Goal: Task Accomplishment & Management: Complete application form

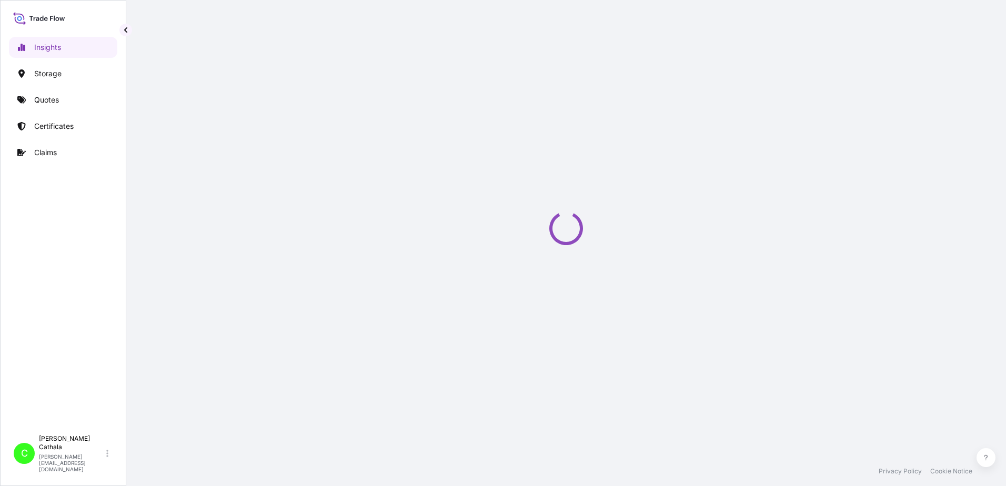
select select "2025"
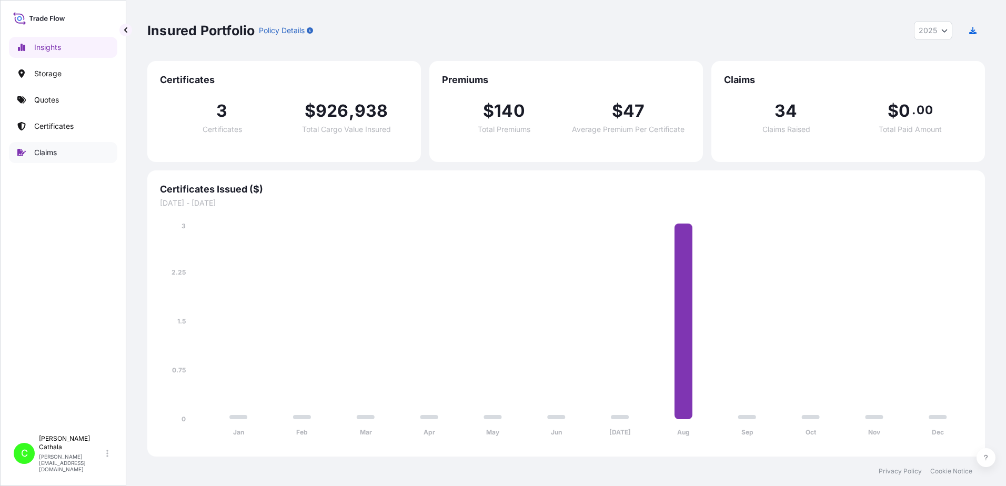
click at [49, 153] on p "Claims" at bounding box center [45, 152] width 23 height 11
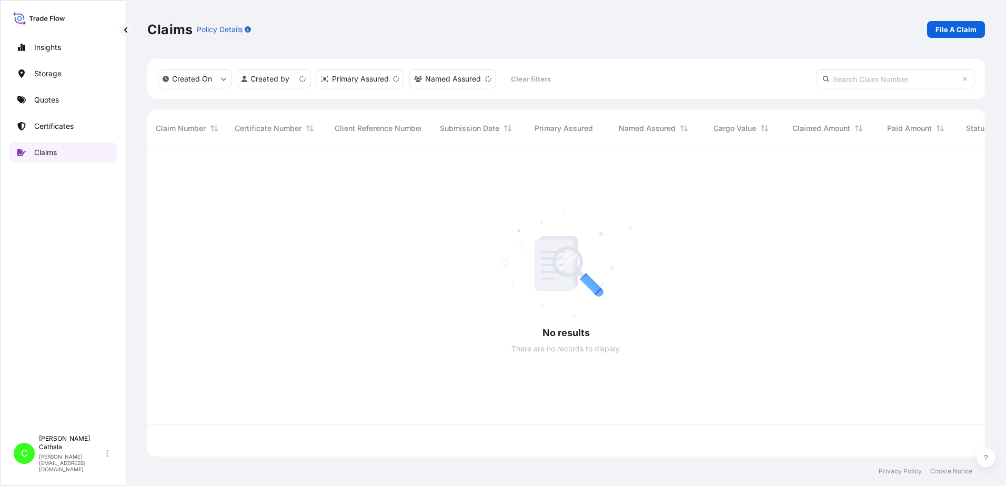
scroll to position [307, 830]
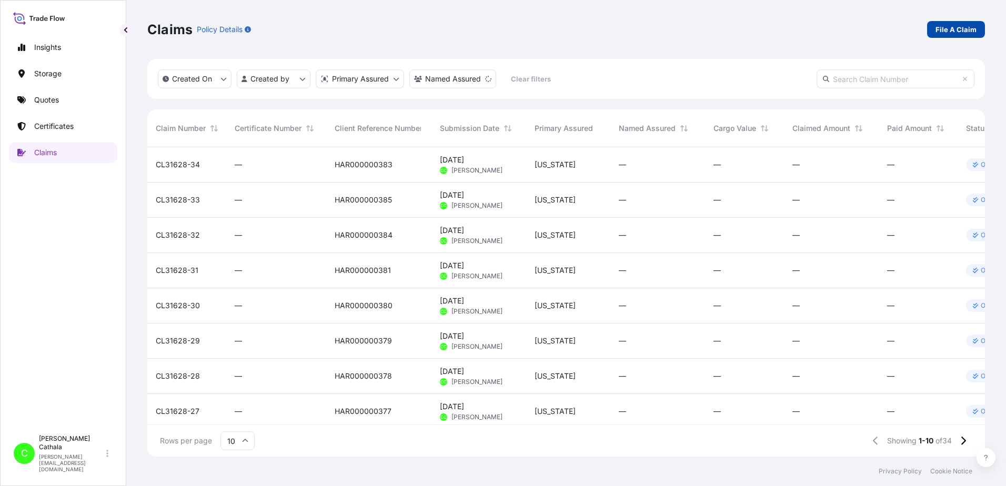
click at [953, 29] on p "File A Claim" at bounding box center [955, 29] width 41 height 11
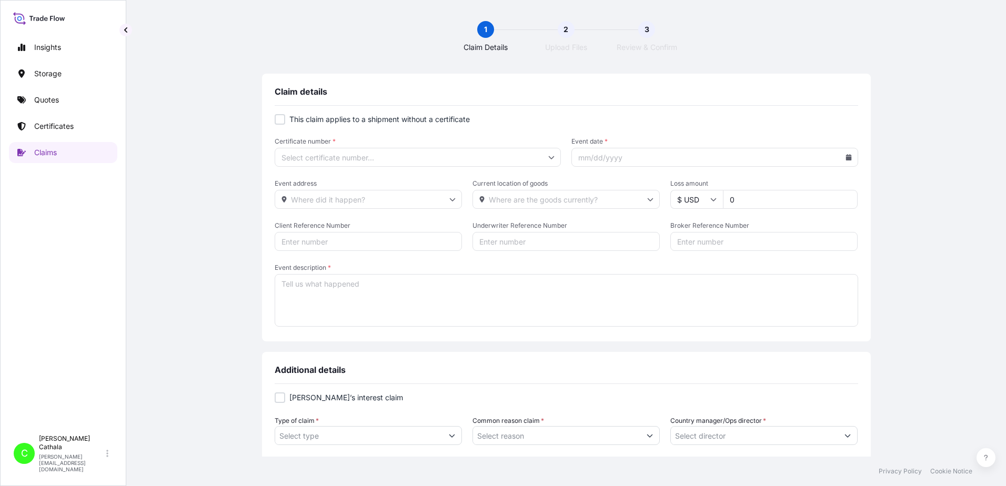
click at [276, 123] on div at bounding box center [280, 119] width 11 height 11
checkbox input "true"
click at [351, 156] on input "Primary Assured *" at bounding box center [418, 157] width 287 height 19
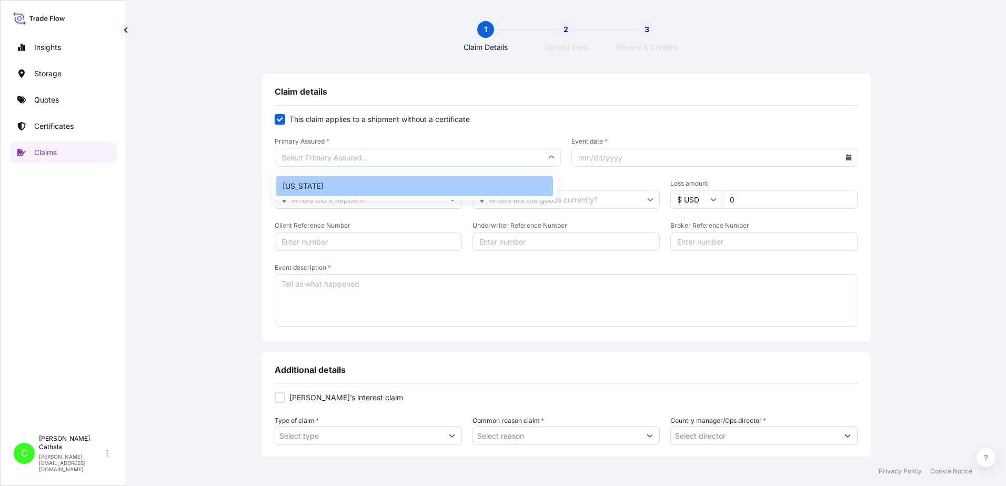
click at [326, 182] on div "[US_STATE]" at bounding box center [414, 186] width 277 height 20
type input "[US_STATE]"
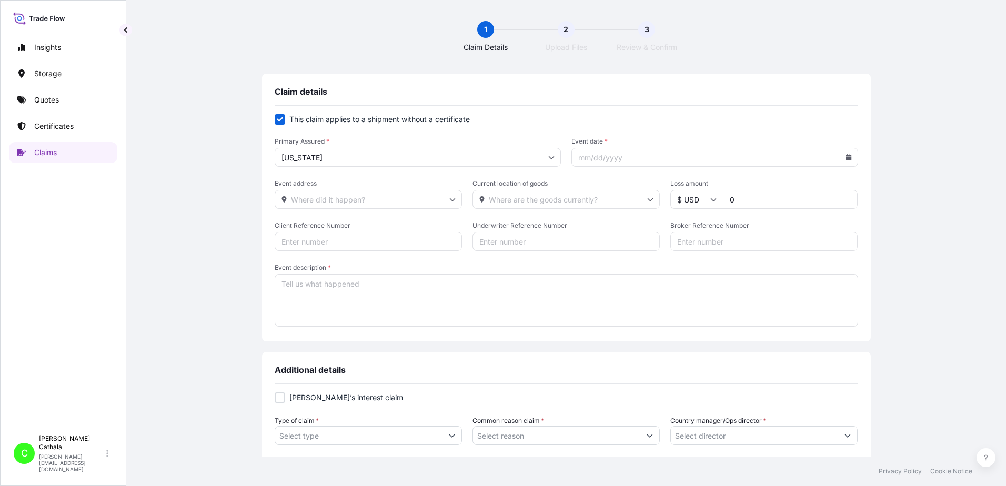
click at [643, 158] on input "Event date *" at bounding box center [714, 157] width 287 height 19
click at [845, 156] on icon at bounding box center [848, 157] width 6 height 6
click at [799, 188] on button at bounding box center [802, 187] width 17 height 17
click at [709, 250] on button "9" at bounding box center [711, 250] width 17 height 17
type input "[DATE]"
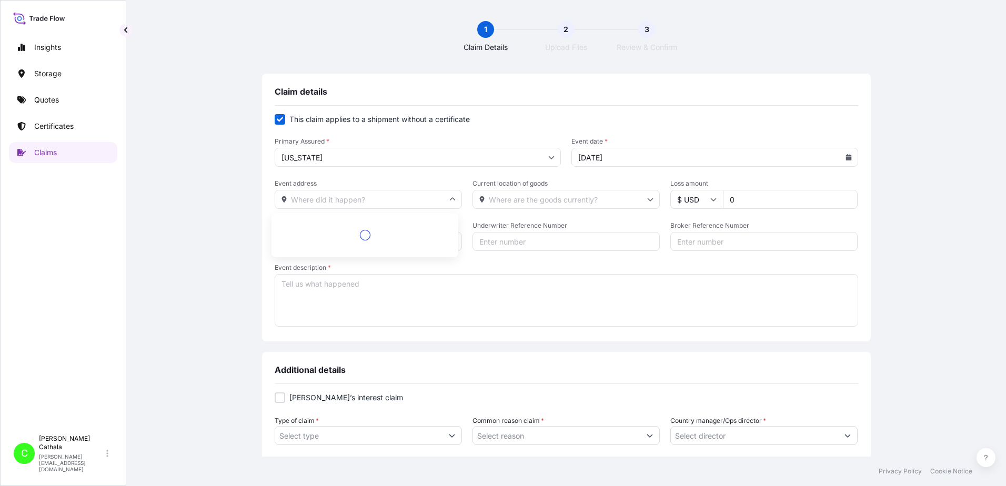
click at [341, 196] on input "Event address" at bounding box center [368, 199] width 187 height 19
click at [361, 224] on li "[STREET_ADDRESS]" at bounding box center [365, 227] width 178 height 20
type input "[STREET_ADDRESS]"
click at [538, 201] on input "Current location of goods" at bounding box center [565, 199] width 187 height 19
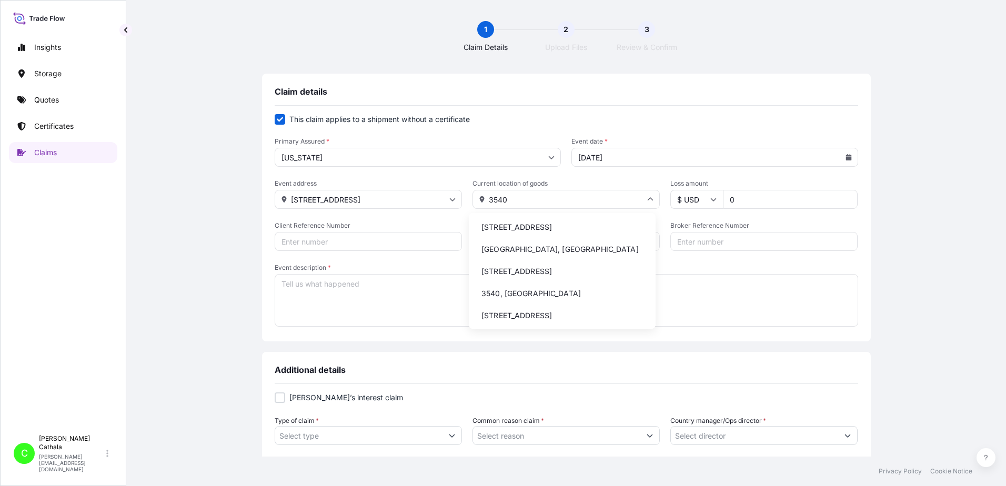
click at [534, 228] on li "[STREET_ADDRESS]" at bounding box center [562, 227] width 178 height 20
type input "[STREET_ADDRESS]"
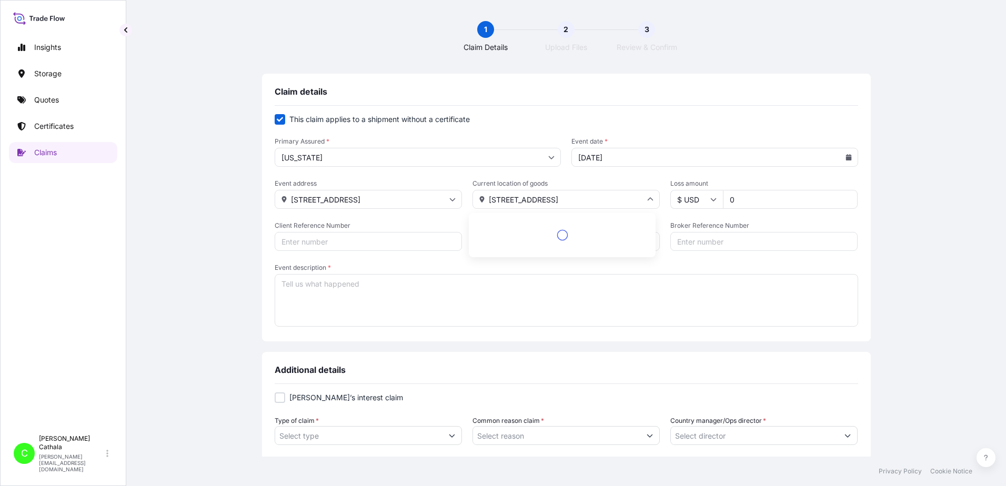
click at [489, 200] on input "[STREET_ADDRESS]" at bounding box center [565, 199] width 187 height 19
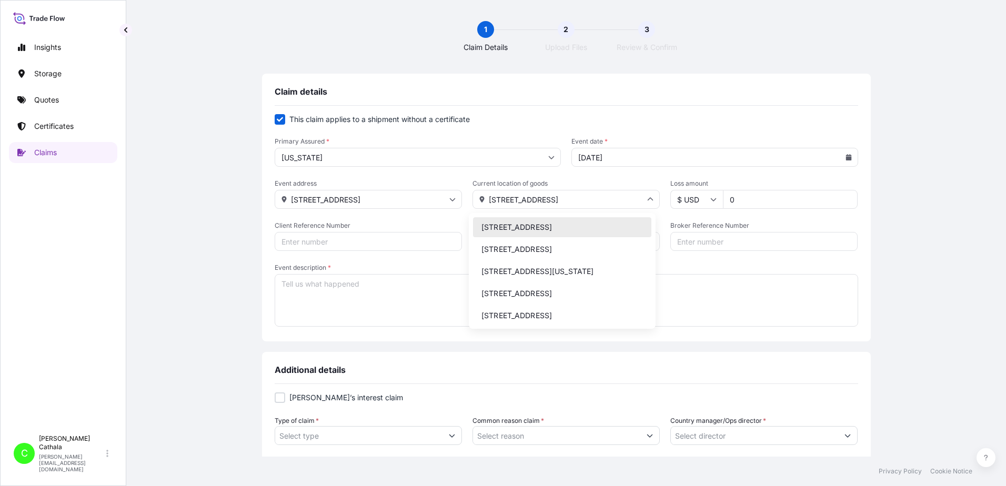
click at [512, 229] on li "[STREET_ADDRESS]" at bounding box center [562, 227] width 178 height 20
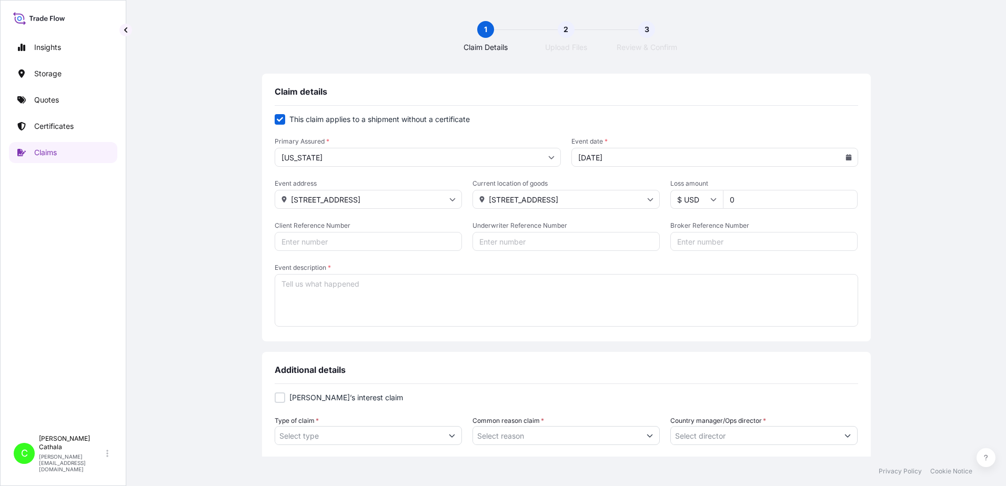
click at [571, 197] on input "[STREET_ADDRESS]" at bounding box center [565, 199] width 187 height 19
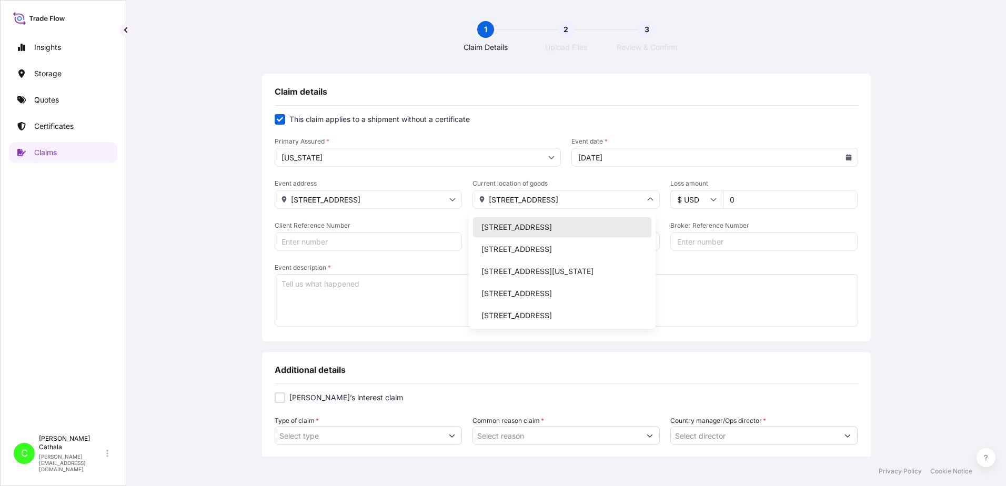
drag, startPoint x: 500, startPoint y: 242, endPoint x: 476, endPoint y: 225, distance: 29.9
click at [476, 225] on li "[STREET_ADDRESS]" at bounding box center [562, 227] width 178 height 20
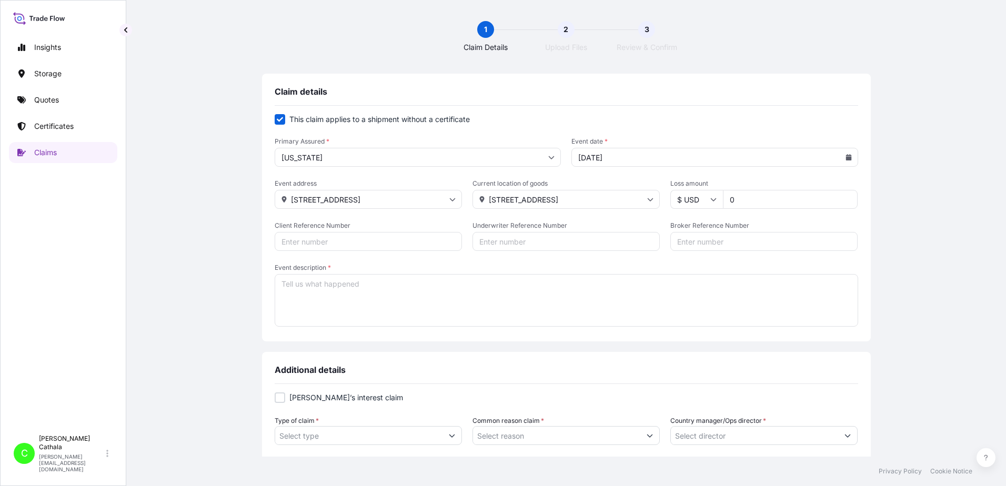
type input "[STREET_ADDRESS]"
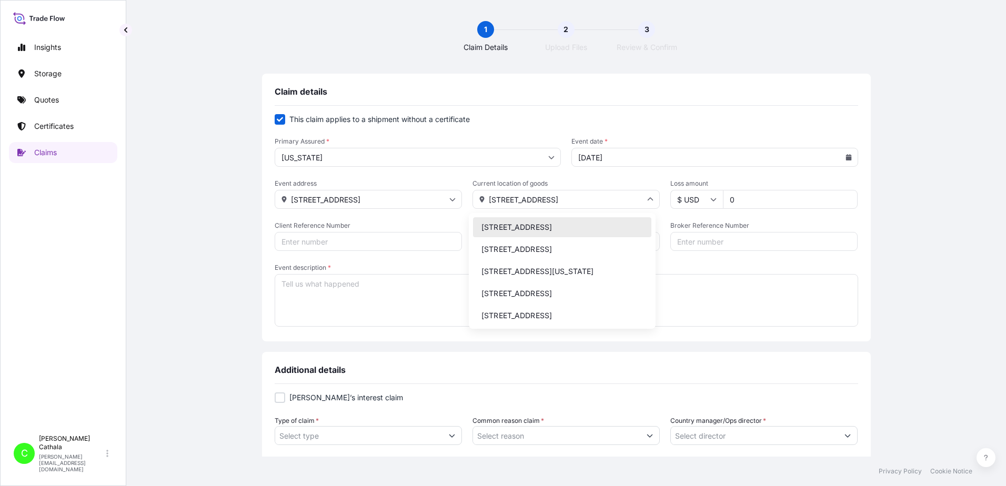
click at [554, 200] on input "[STREET_ADDRESS]" at bounding box center [565, 199] width 187 height 19
click at [483, 201] on input "[STREET_ADDRESS]" at bounding box center [565, 199] width 187 height 19
drag, startPoint x: 483, startPoint y: 201, endPoint x: 643, endPoint y: 203, distance: 159.9
click at [643, 203] on input "[STREET_ADDRESS]" at bounding box center [565, 199] width 187 height 19
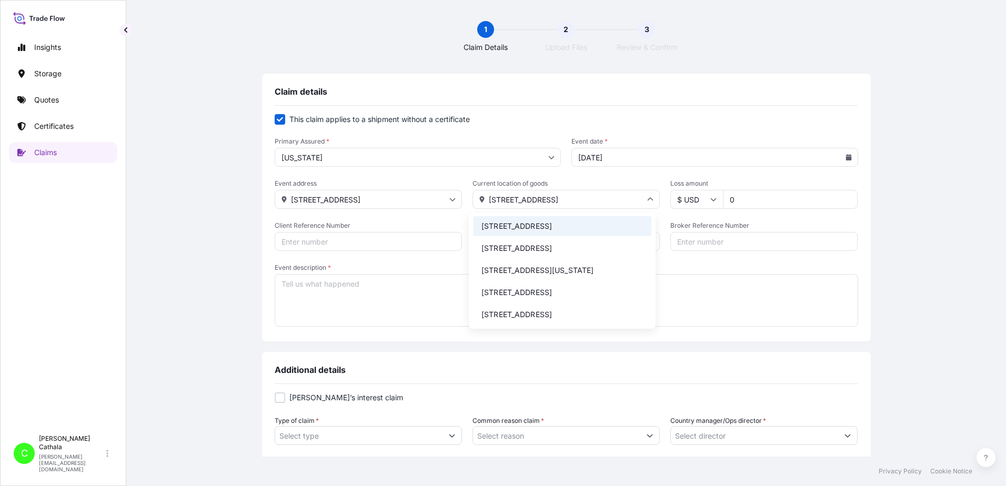
click at [578, 196] on input "[STREET_ADDRESS]" at bounding box center [565, 199] width 187 height 19
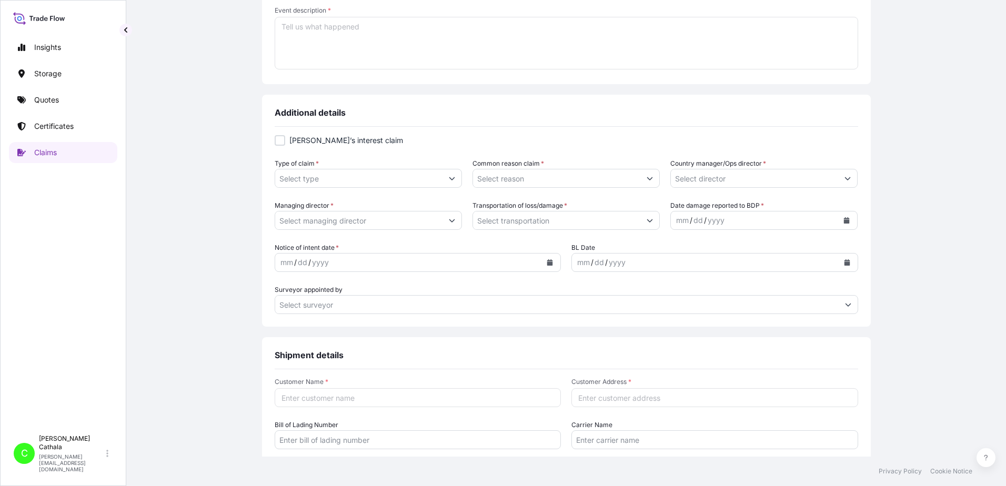
scroll to position [263, 0]
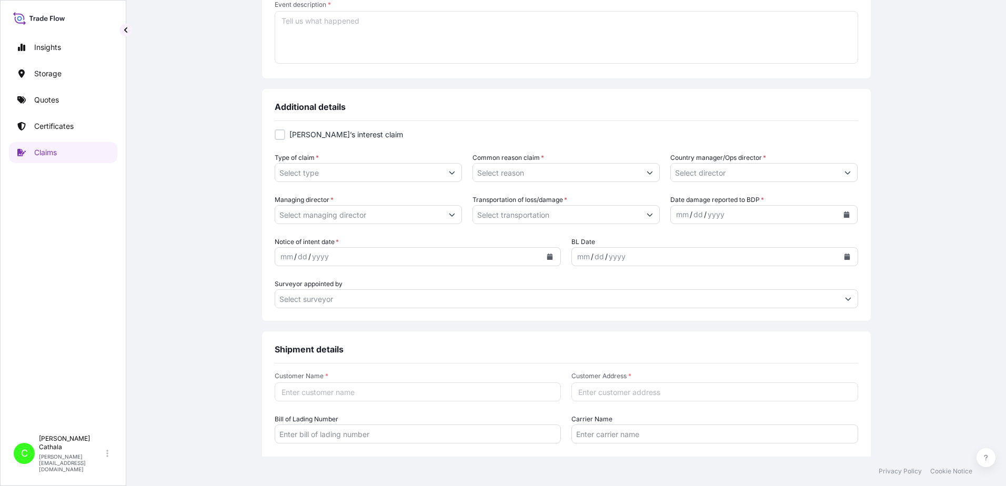
click at [609, 391] on input "Customer Address *" at bounding box center [714, 391] width 287 height 19
paste input "[STREET_ADDRESS]"
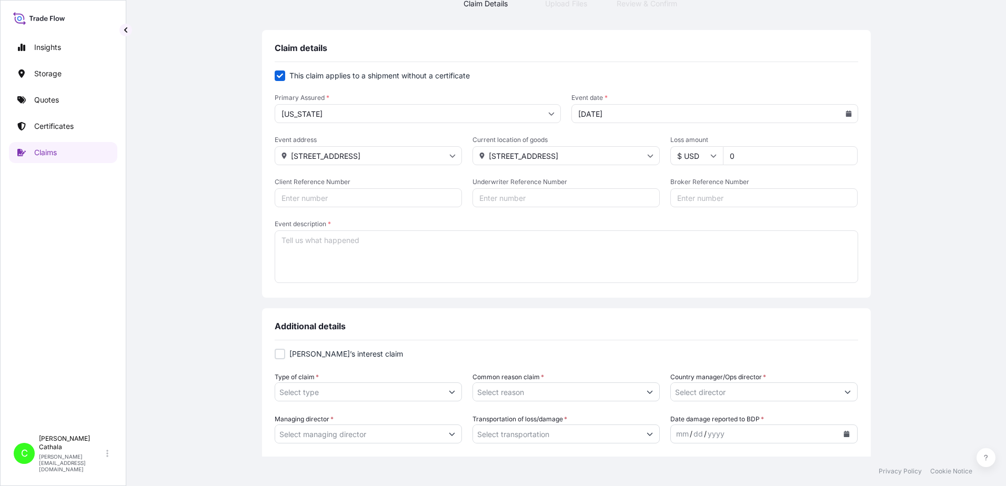
scroll to position [0, 0]
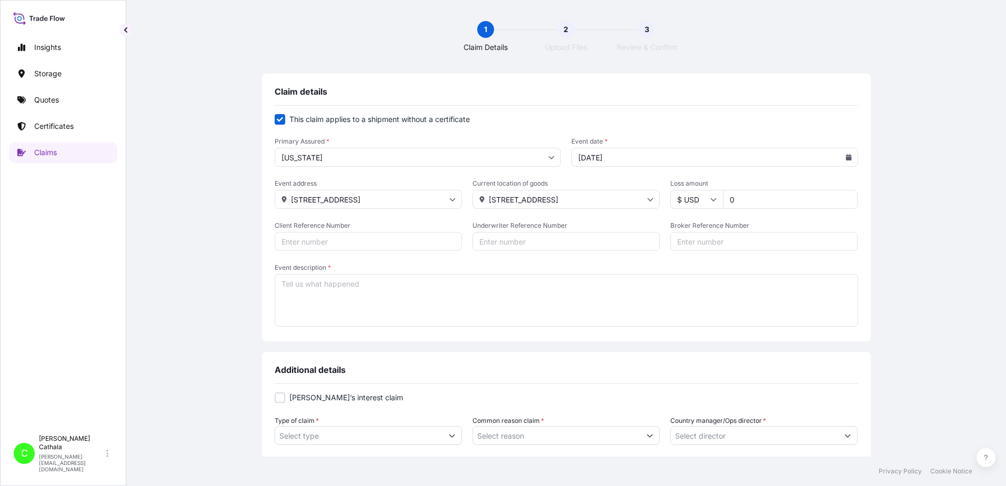
type input "[STREET_ADDRESS]"
click at [757, 201] on input "0" at bounding box center [790, 199] width 135 height 19
type input "08861.66"
click at [338, 246] on input "Client Reference Number" at bounding box center [368, 241] width 187 height 19
click at [375, 242] on input "Client Reference Number" at bounding box center [368, 241] width 187 height 19
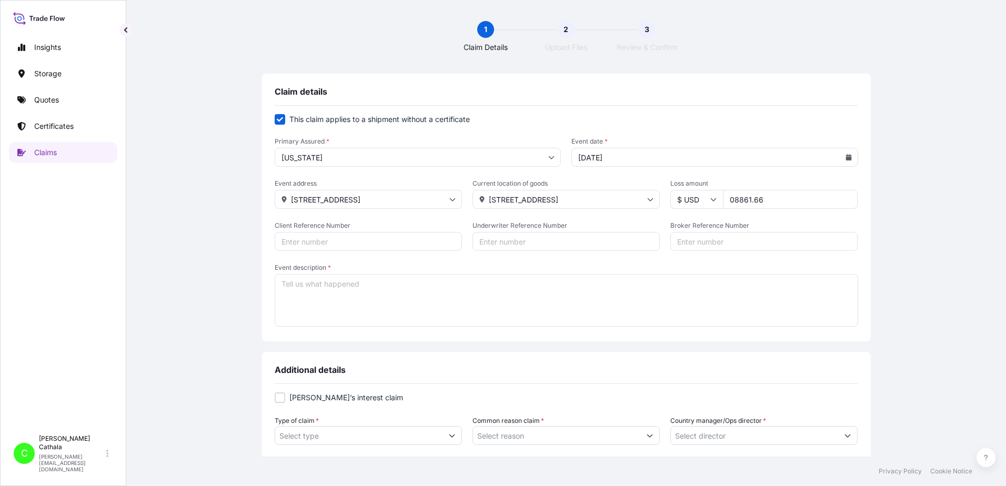
paste input "HAR000000389"
type input "HAR000000389"
click at [690, 242] on input "Broker Reference Number" at bounding box center [763, 241] width 187 height 19
paste input "ONEU5113475"
type input "ONEU5113475"
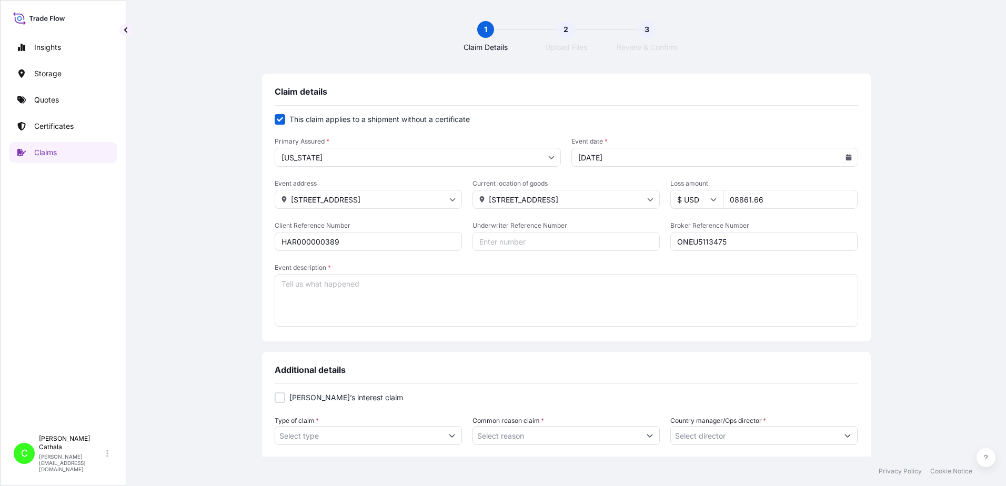
click at [438, 289] on textarea "Event description *" at bounding box center [566, 300] width 583 height 53
click at [373, 282] on textarea "Missing product:" at bounding box center [566, 300] width 583 height 53
paste textarea "JBL PARTYBOX STAGE 320"
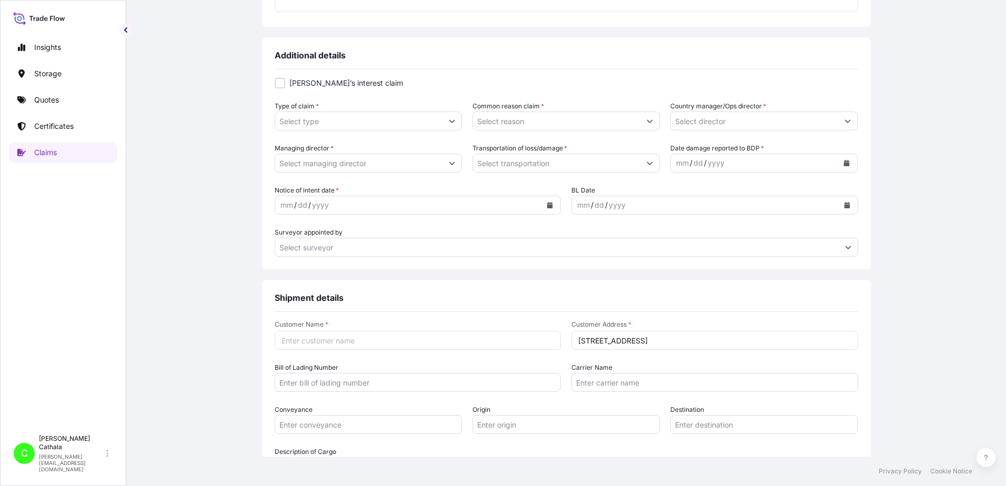
scroll to position [316, 0]
type textarea "Missing product: JBL PARTYBOX STAGE 320"
click at [366, 127] on input "Type of claim *" at bounding box center [358, 119] width 167 height 19
click at [449, 117] on icon "Show suggestions" at bounding box center [452, 120] width 6 height 6
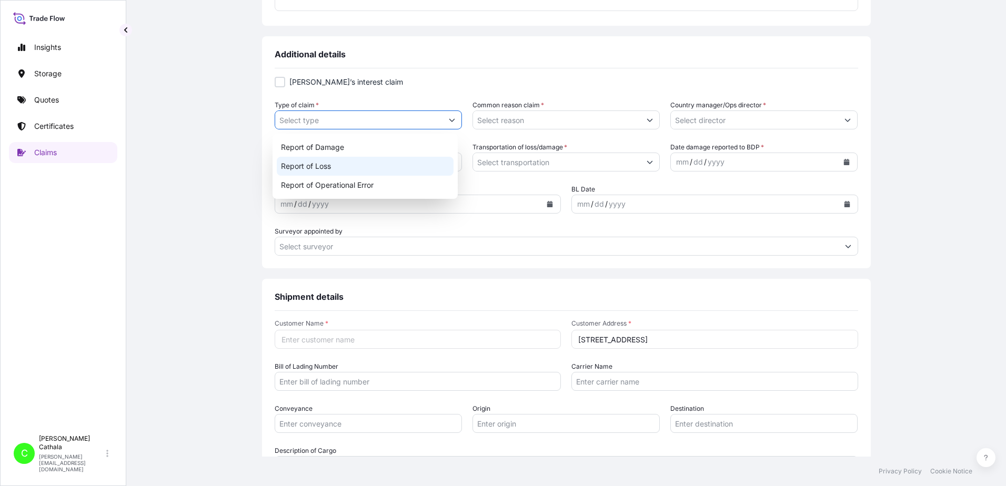
click at [312, 166] on div "Report of Loss" at bounding box center [365, 166] width 177 height 19
type input "Report of Loss"
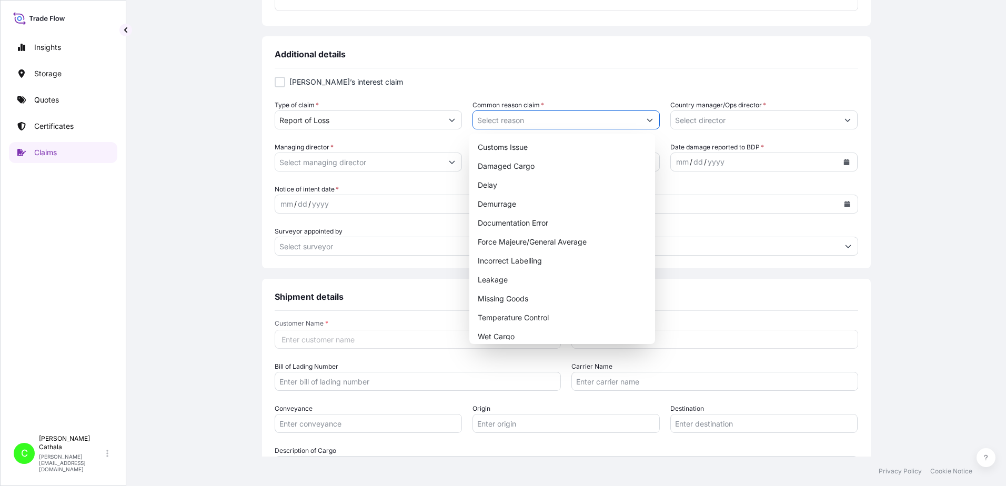
click at [648, 118] on icon "Show suggestions" at bounding box center [649, 120] width 6 height 6
click at [512, 298] on div "Missing Goods" at bounding box center [561, 298] width 177 height 19
type input "Missing Goods"
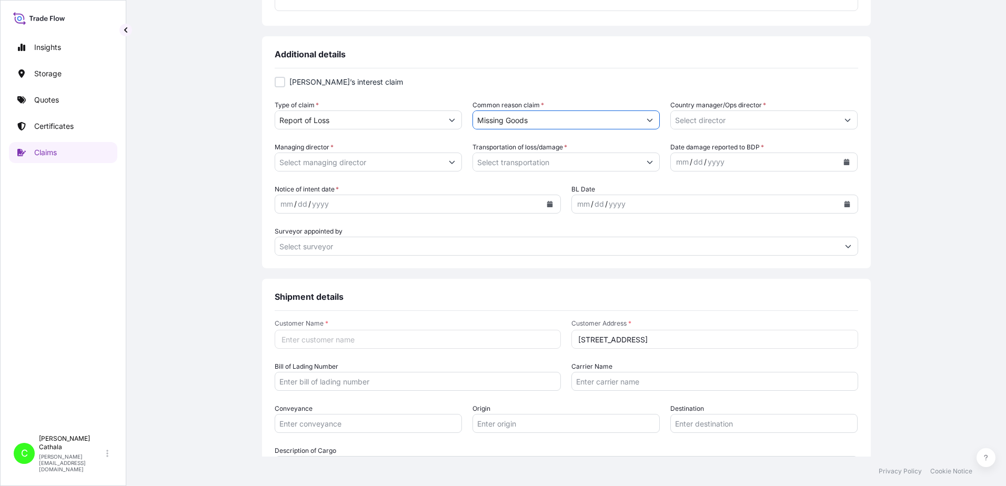
click at [848, 120] on button "Show suggestions" at bounding box center [847, 119] width 19 height 19
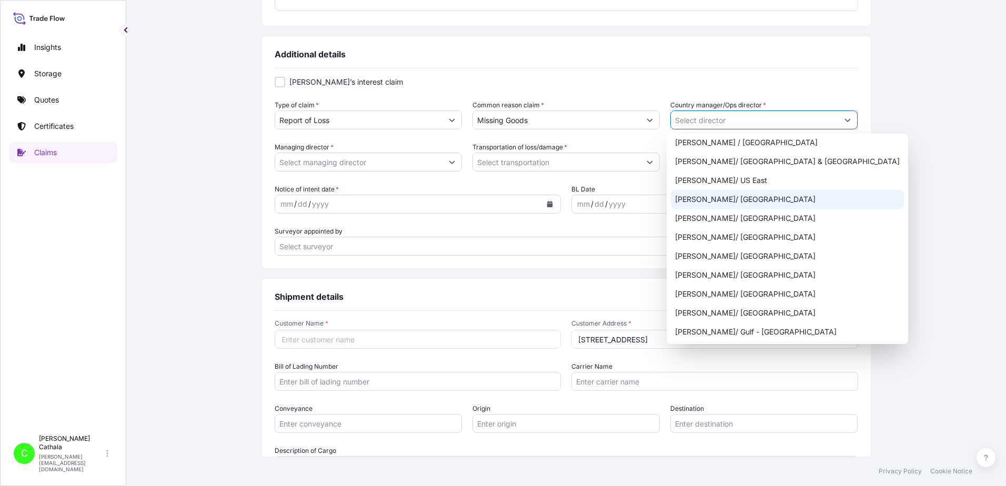
scroll to position [421, 0]
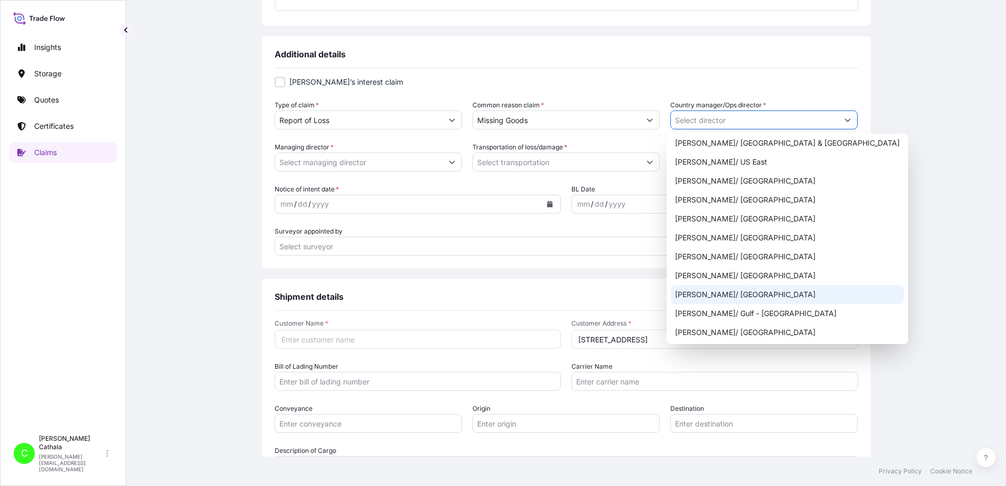
click at [710, 298] on div "[PERSON_NAME]/ [GEOGRAPHIC_DATA]" at bounding box center [787, 294] width 233 height 19
type input "[PERSON_NAME]/ [GEOGRAPHIC_DATA]"
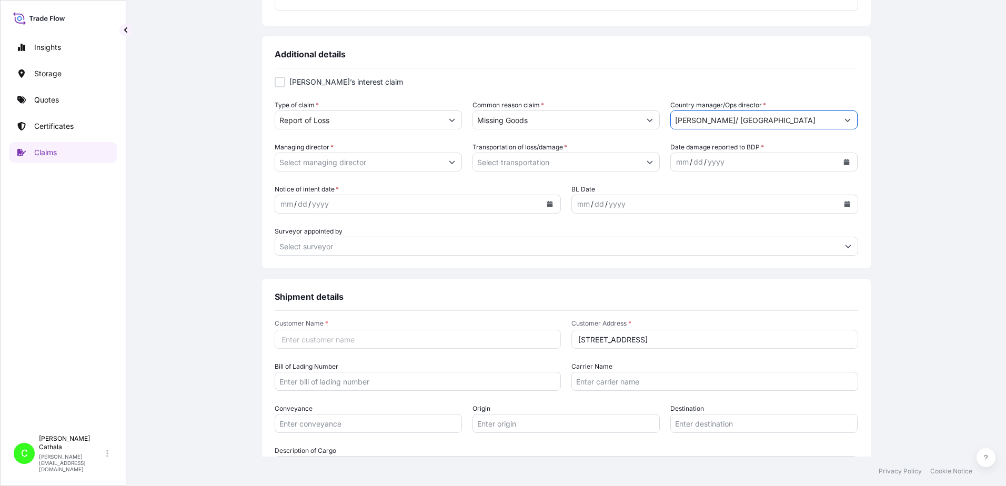
click at [416, 167] on input "Managing director *" at bounding box center [358, 162] width 167 height 19
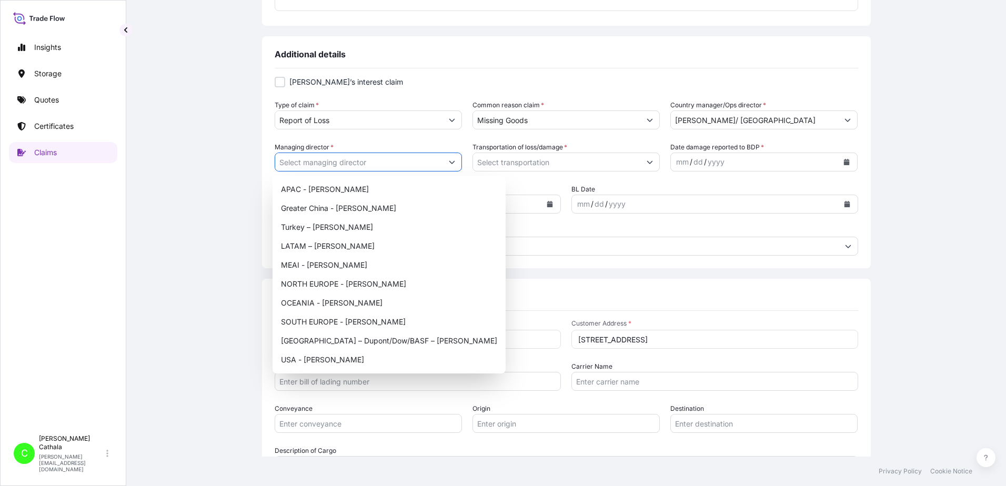
click at [449, 164] on icon "Show suggestions" at bounding box center [452, 162] width 6 height 6
click at [301, 361] on div "USA - [PERSON_NAME]" at bounding box center [389, 359] width 225 height 19
type input "USA - [PERSON_NAME]"
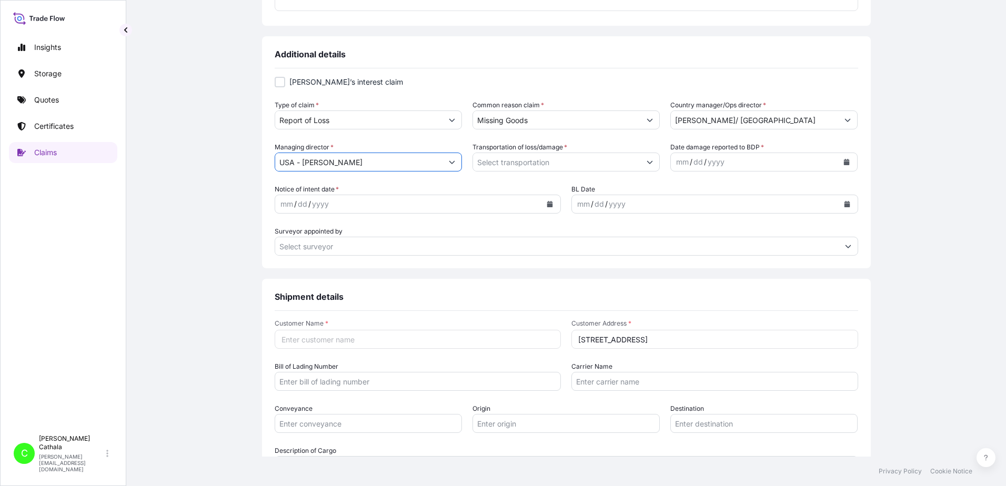
click at [647, 161] on icon "Show suggestions" at bounding box center [650, 162] width 6 height 3
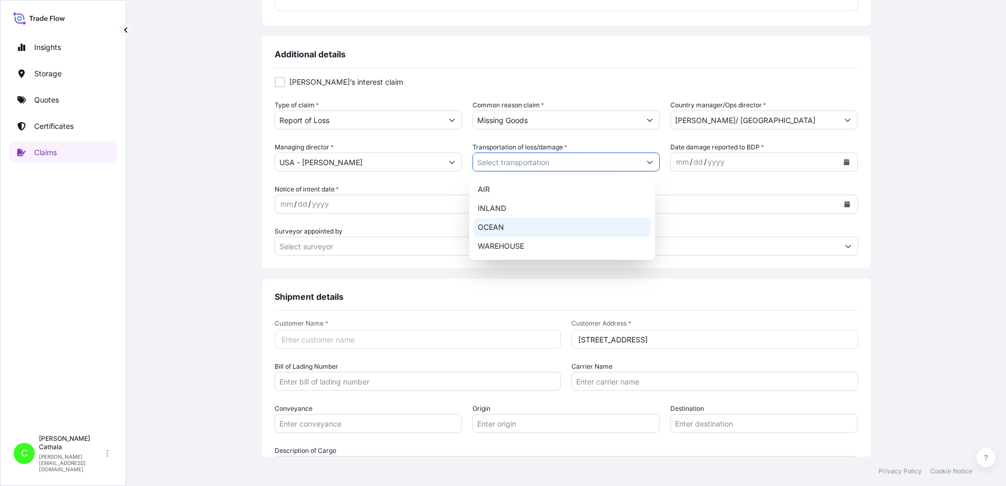
click at [492, 230] on div "OCEAN" at bounding box center [561, 227] width 177 height 19
type input "OCEAN"
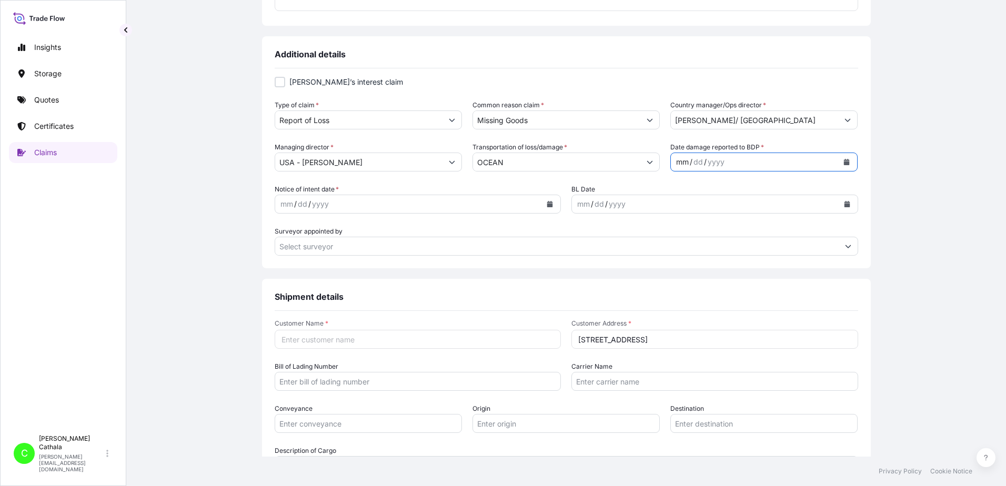
click at [747, 158] on div "mm / dd / yyyy" at bounding box center [754, 162] width 167 height 19
click at [844, 163] on icon "Calendar" at bounding box center [847, 162] width 6 height 6
click at [686, 191] on icon "Previous" at bounding box center [688, 192] width 6 height 6
click at [725, 291] on div "23" at bounding box center [724, 290] width 19 height 19
click at [549, 201] on icon "Calendar" at bounding box center [550, 204] width 6 height 6
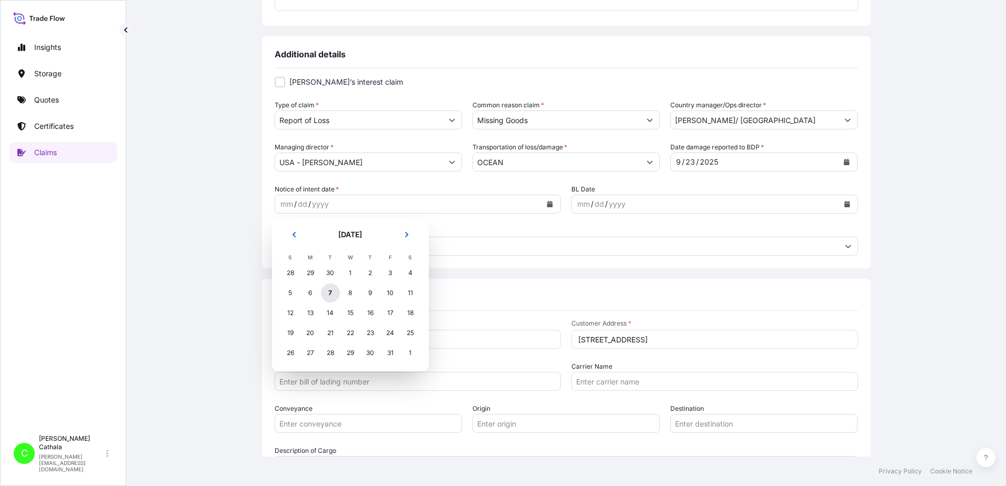
click at [330, 292] on div "7" at bounding box center [330, 293] width 19 height 19
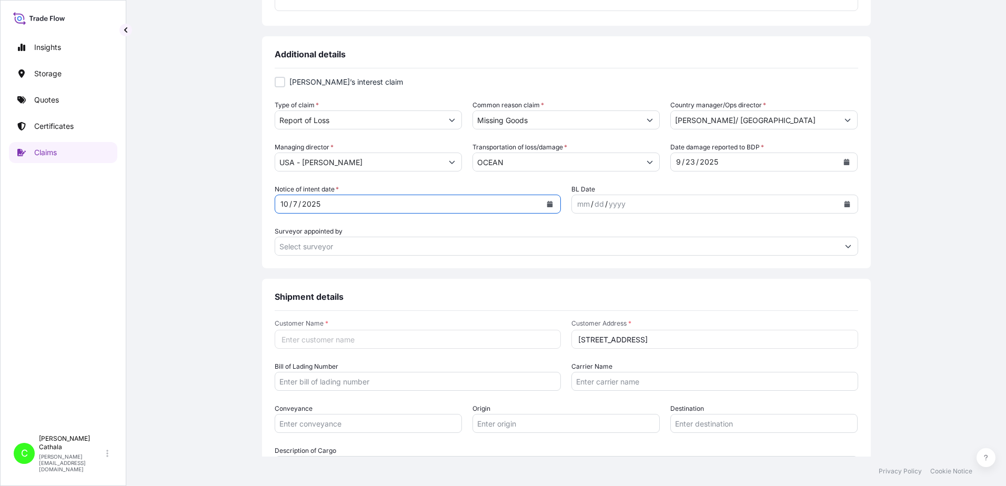
click at [653, 202] on div "mm / dd / yyyy" at bounding box center [705, 204] width 267 height 19
click at [844, 204] on icon "Calendar" at bounding box center [847, 204] width 6 height 6
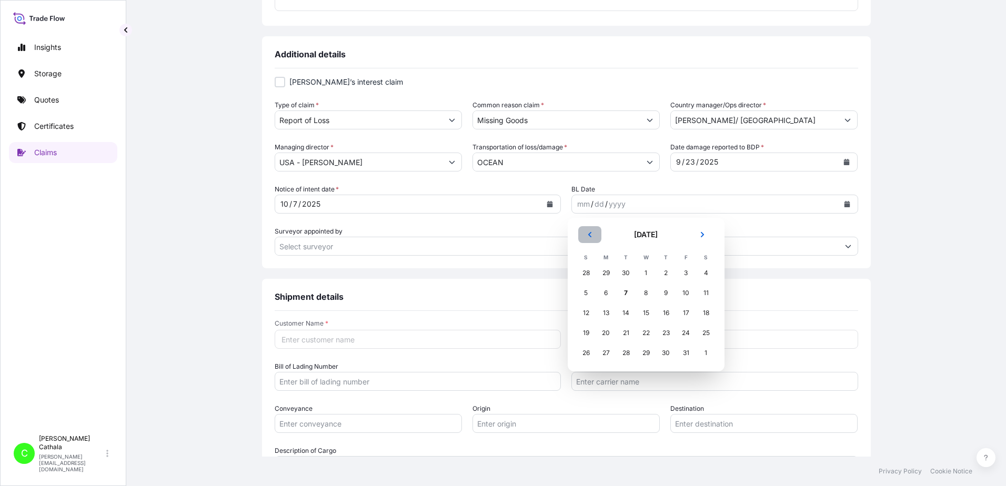
click at [592, 231] on icon "Previous" at bounding box center [590, 234] width 6 height 6
click at [592, 232] on icon "Previous" at bounding box center [590, 234] width 6 height 6
click at [585, 295] on div "3" at bounding box center [586, 293] width 19 height 19
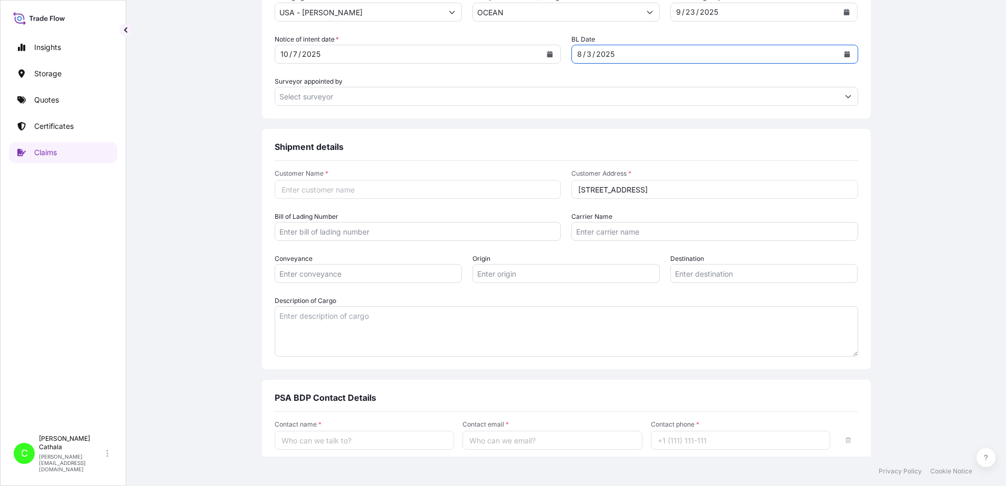
scroll to position [473, 0]
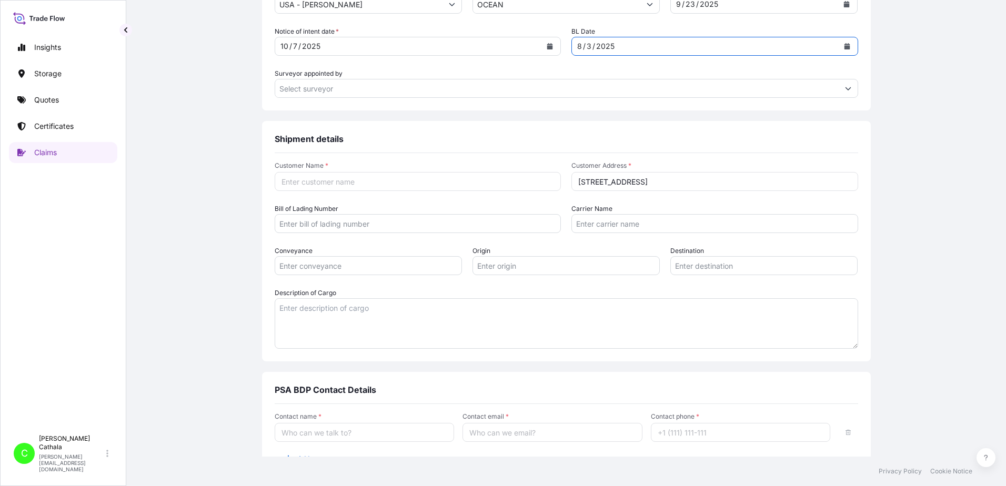
click at [408, 185] on input "Customer Name *" at bounding box center [418, 181] width 287 height 19
click at [394, 181] on input "Customer Name *" at bounding box center [418, 181] width 287 height 19
paste input "[PERSON_NAME] Internationa"
type input "[PERSON_NAME] Internationa"
click at [324, 223] on input "Bill of Lading Number" at bounding box center [418, 223] width 287 height 19
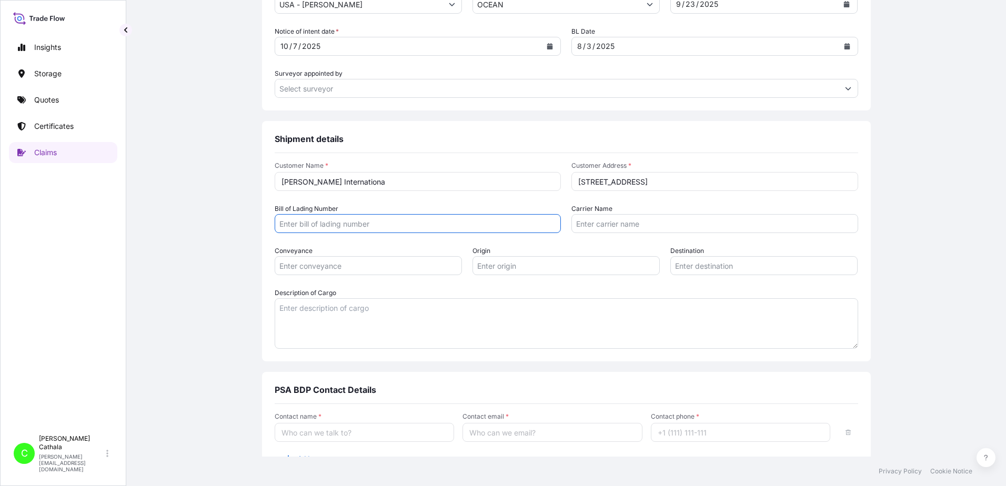
paste input "ONEYHKGFA0270909"
type input "ONEYHKGFA0270909"
click at [580, 225] on input "Carrier Name" at bounding box center [714, 223] width 287 height 19
paste input "Ocean Network Express Pte. Ltd."
type input "Ocean Network Express Pte. Ltd."
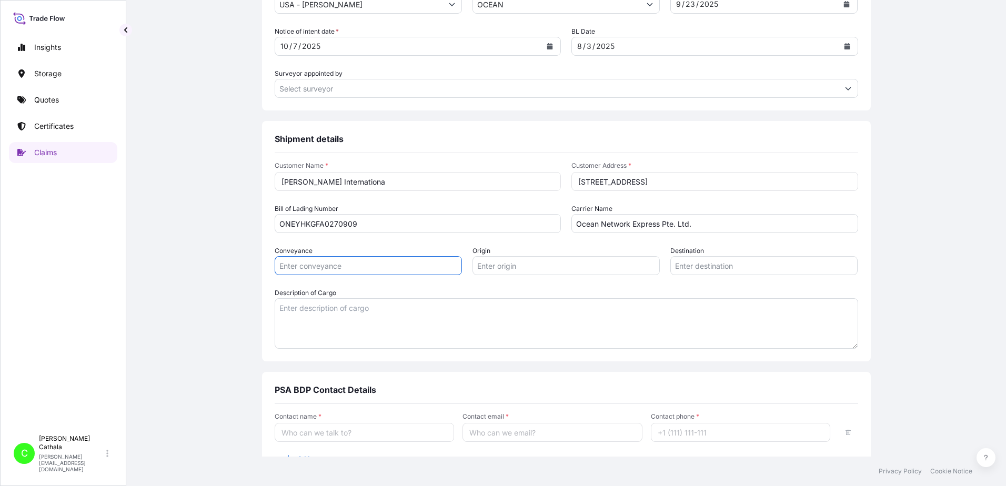
click at [382, 269] on input "Conveyance" at bounding box center [368, 265] width 187 height 19
type input "Ocean"
click at [523, 267] on input "Origin" at bounding box center [565, 265] width 187 height 19
paste input "YANTIAN, [GEOGRAPHIC_DATA]"
type input "YANTIAN, [GEOGRAPHIC_DATA]"
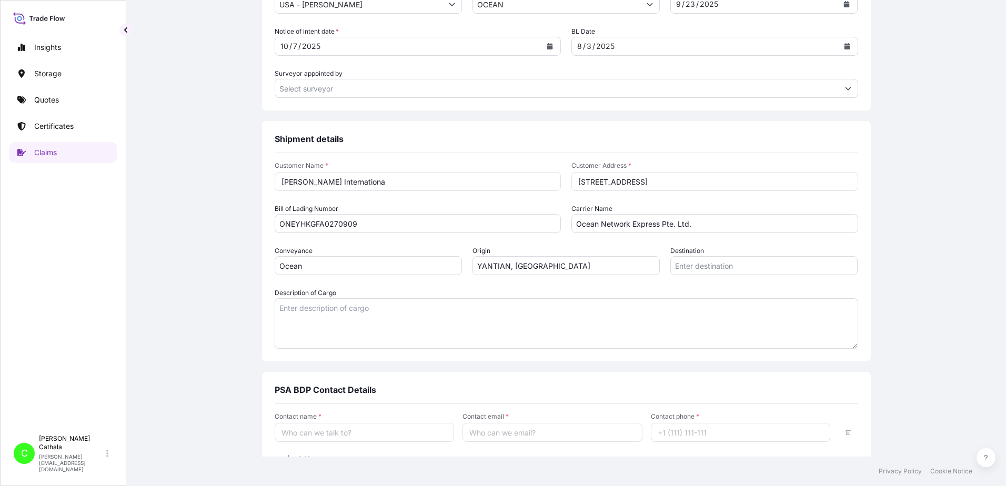
click at [735, 265] on input "Destination" at bounding box center [763, 265] width 187 height 19
paste input "[GEOGRAPHIC_DATA], [GEOGRAPHIC_DATA]"
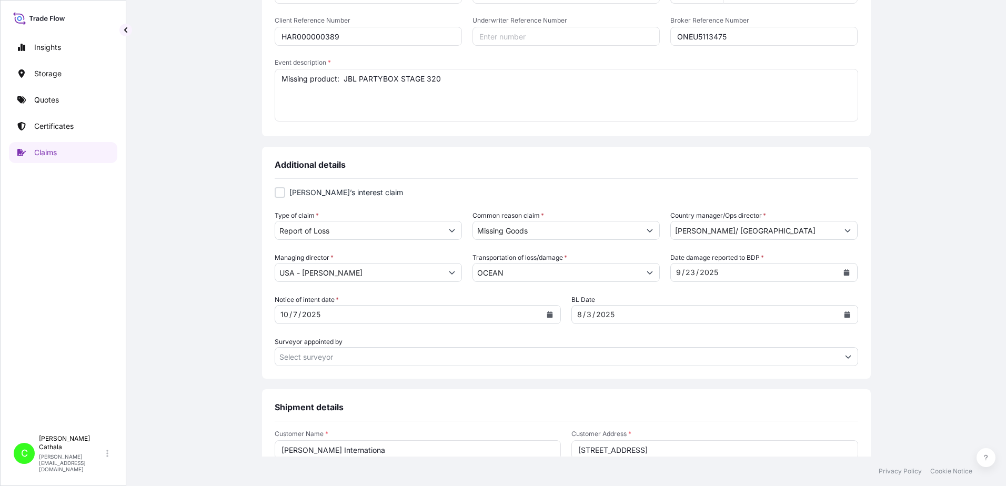
scroll to position [105, 0]
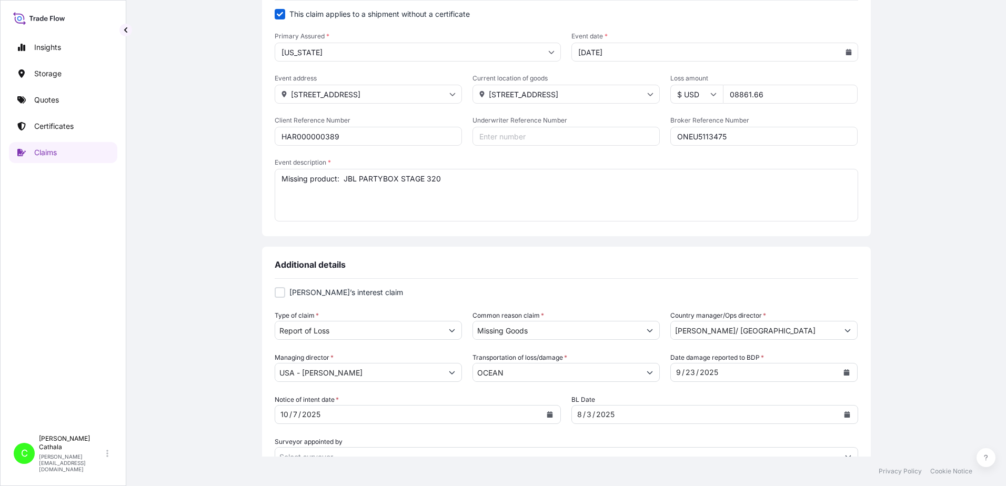
type input "[GEOGRAPHIC_DATA], [GEOGRAPHIC_DATA]"
drag, startPoint x: 340, startPoint y: 180, endPoint x: 448, endPoint y: 184, distance: 107.9
click at [448, 184] on textarea "Missing product: JBL PARTYBOX STAGE 320" at bounding box center [566, 195] width 583 height 53
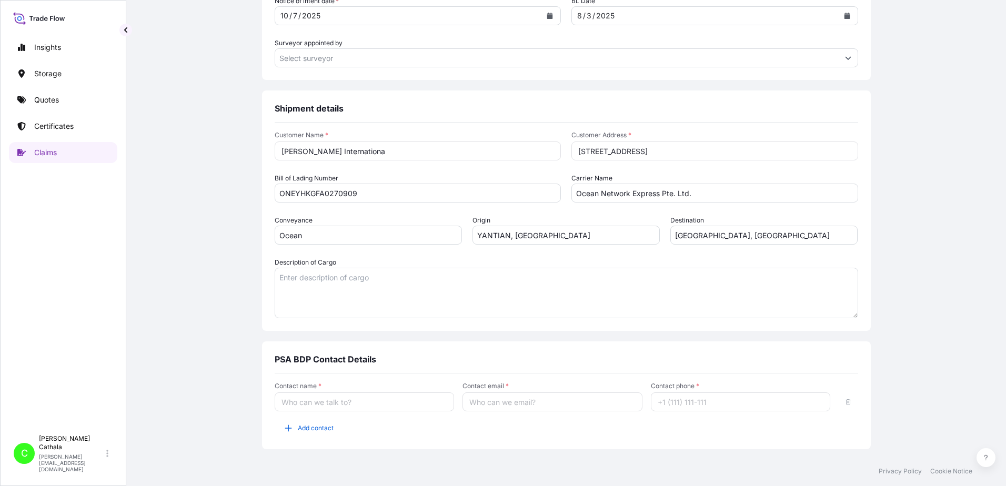
scroll to position [526, 0]
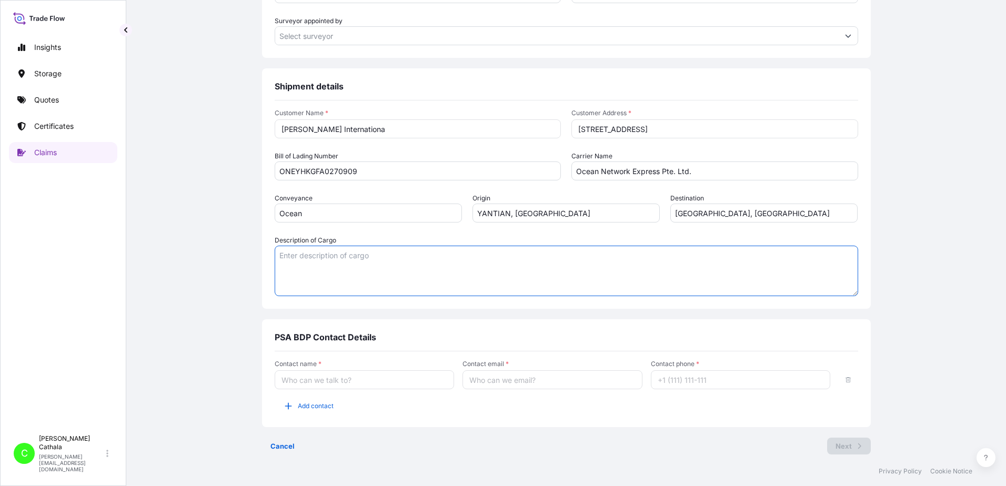
click at [295, 261] on textarea "Description of Cargo" at bounding box center [566, 271] width 583 height 50
paste textarea "JBL PARTYBOX STAGE 320"
type textarea "JBL PARTYBOX STAGE 320"
click at [383, 385] on input "Contact name *" at bounding box center [365, 379] width 180 height 19
type input "[PERSON_NAME]"
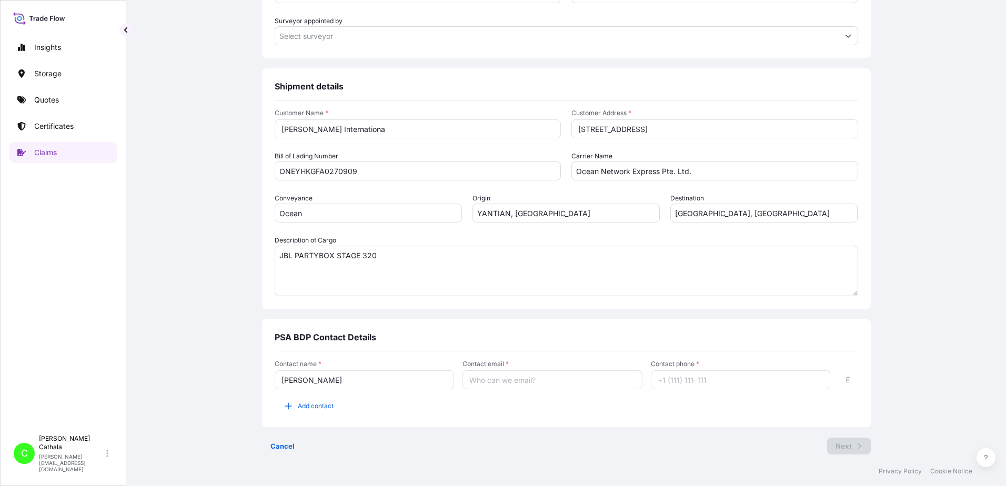
type input "[PERSON_NAME][EMAIL_ADDRESS][PERSON_NAME][DOMAIN_NAME]"
type input "13175544817"
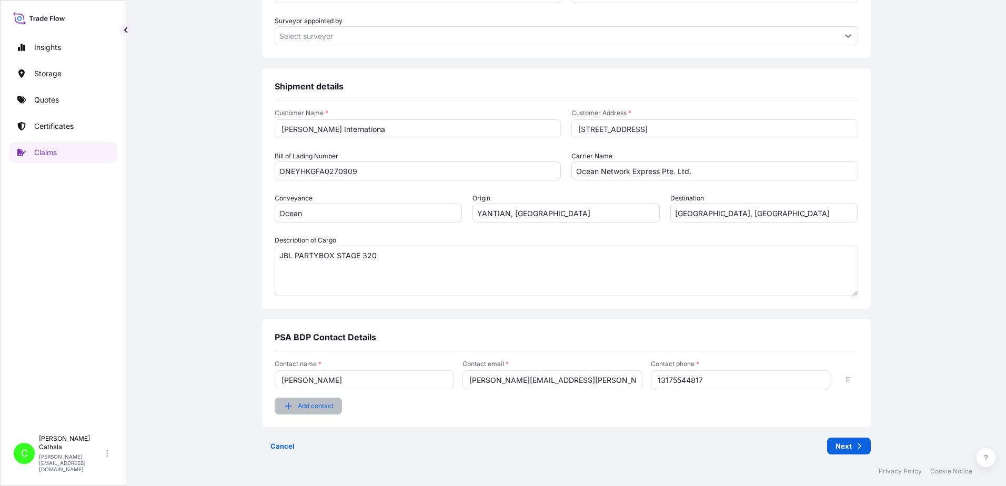
click at [298, 408] on span "Add contact" at bounding box center [316, 406] width 36 height 11
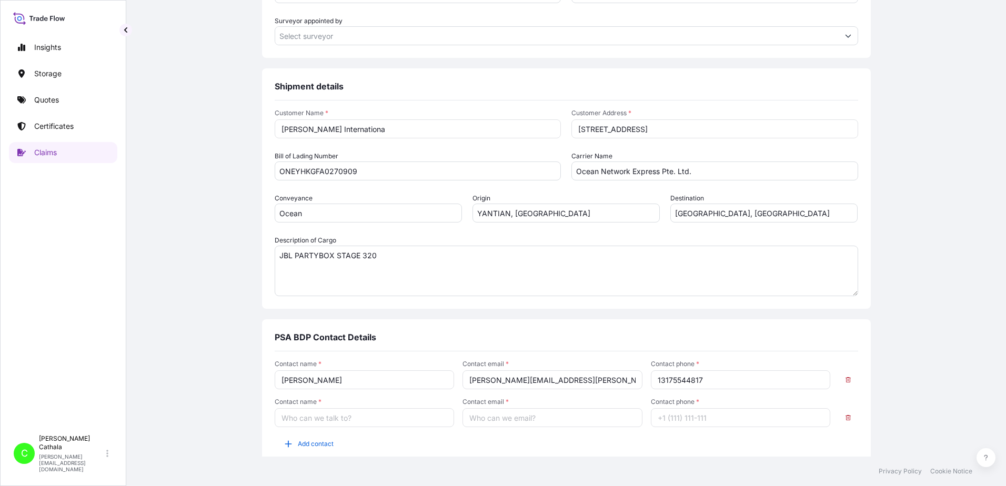
click at [298, 421] on input "Contact name *" at bounding box center [365, 417] width 180 height 19
type input "[PERSON_NAME]"
type input "[PERSON_NAME][EMAIL_ADDRESS][DOMAIN_NAME]"
type input "13176523689"
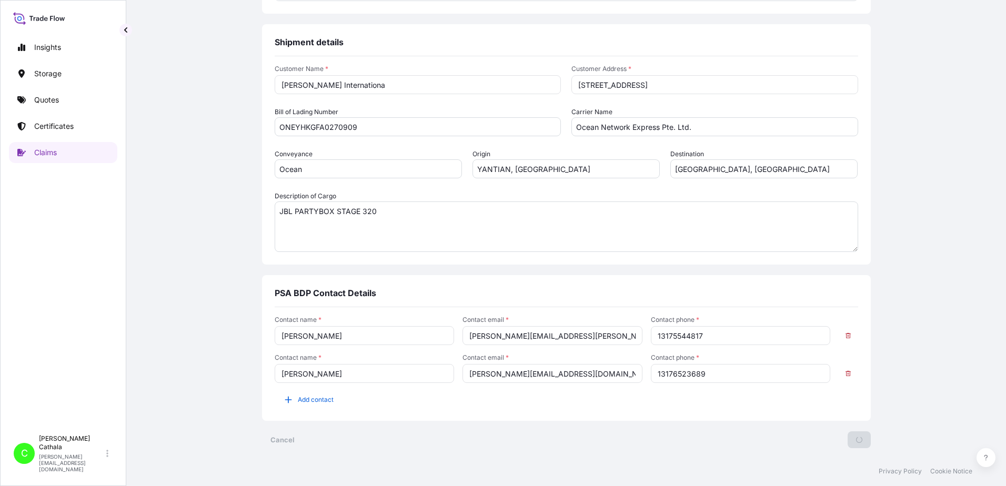
scroll to position [0, 0]
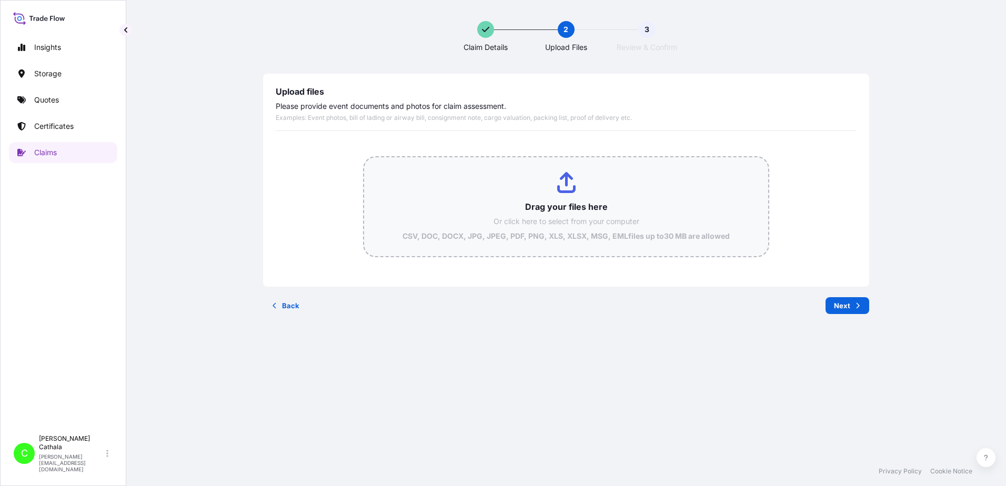
type input "C:\fakepath\ClaimId HAR000000389 ReportCombined cffd3887-2895-4279-93e8-1a26892…"
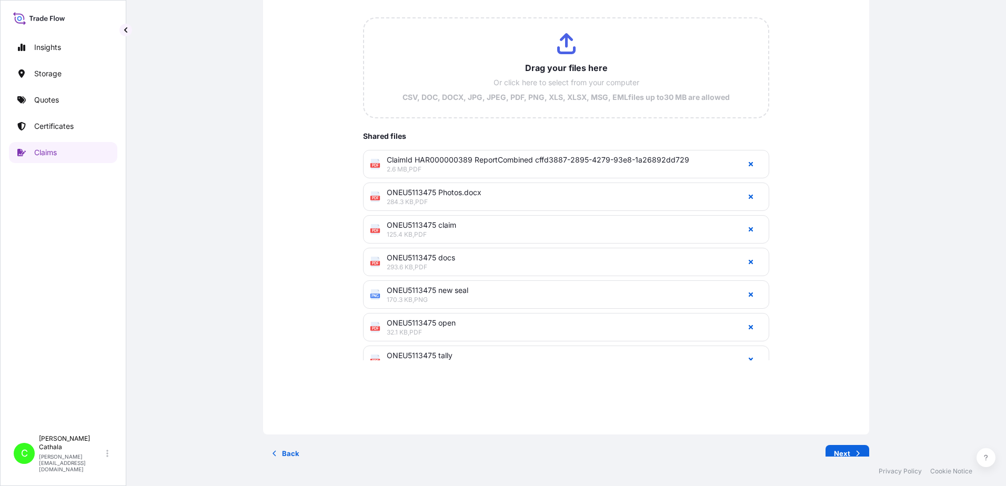
scroll to position [108, 0]
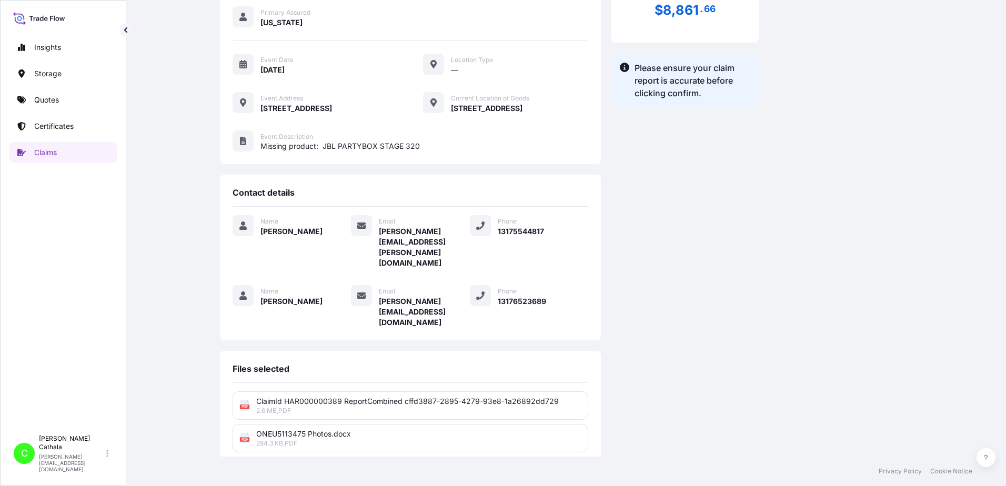
click at [733, 264] on div "Loss Amount $ 8 , 861 . 66 Please ensure your claim report is accurate before c…" at bounding box center [684, 290] width 147 height 649
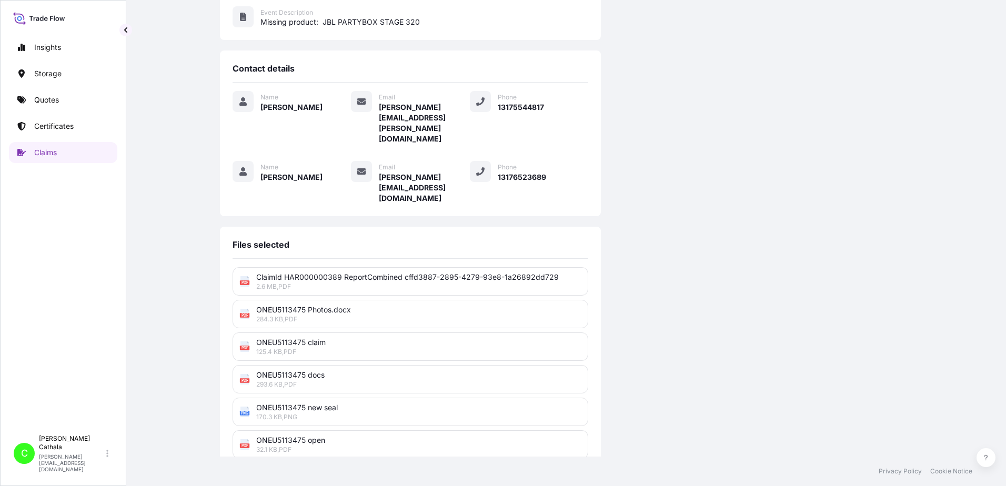
scroll to position [259, 0]
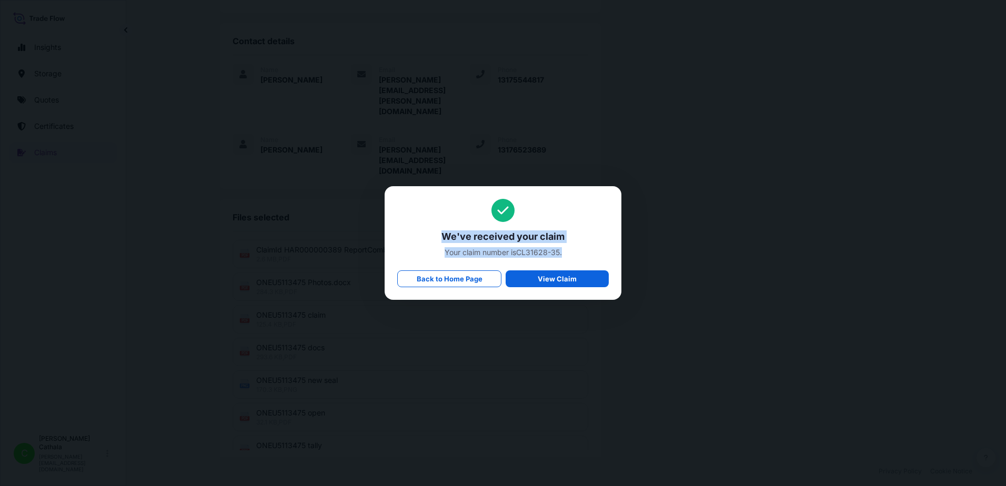
drag, startPoint x: 443, startPoint y: 235, endPoint x: 565, endPoint y: 257, distance: 124.5
click at [565, 257] on div "We've received your claim Your claim number is CL31628-35 . Back to Home Page V…" at bounding box center [502, 243] width 211 height 88
copy div "We've received your claim Your claim number is CL31628-35 ."
click at [469, 282] on p "Back to Home Page" at bounding box center [450, 279] width 66 height 11
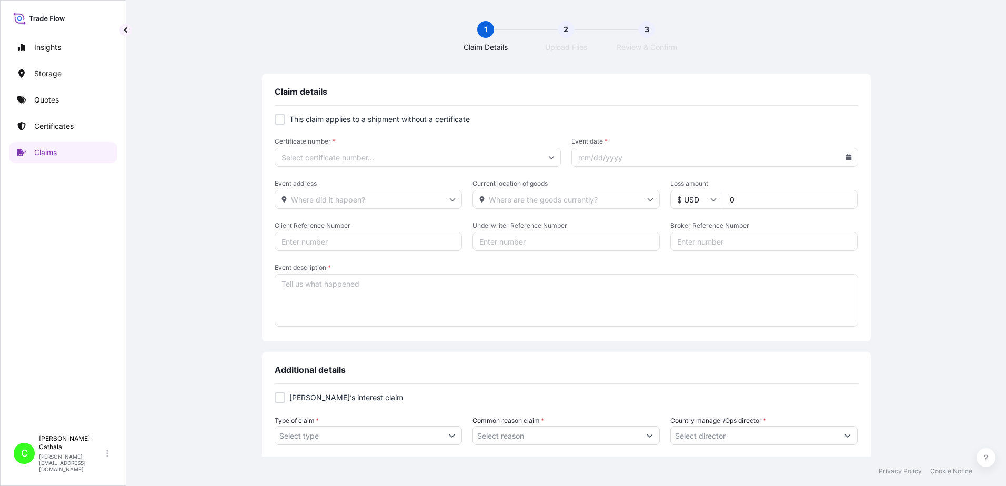
click at [275, 119] on div at bounding box center [280, 119] width 11 height 11
checkbox input "true"
click at [336, 157] on input "Primary Assured *" at bounding box center [418, 157] width 287 height 19
click at [314, 188] on div "[US_STATE]" at bounding box center [414, 186] width 277 height 20
type input "[US_STATE]"
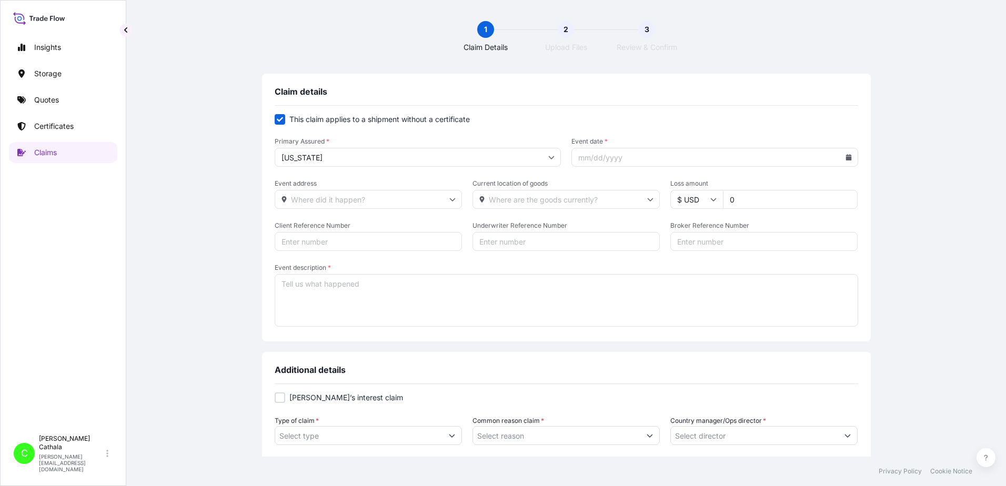
click at [341, 200] on input "Event address" at bounding box center [368, 199] width 187 height 19
click at [298, 229] on li "[STREET_ADDRESS]" at bounding box center [365, 227] width 178 height 20
type input "[STREET_ADDRESS]"
click at [578, 197] on input "Current location of goods" at bounding box center [565, 199] width 187 height 19
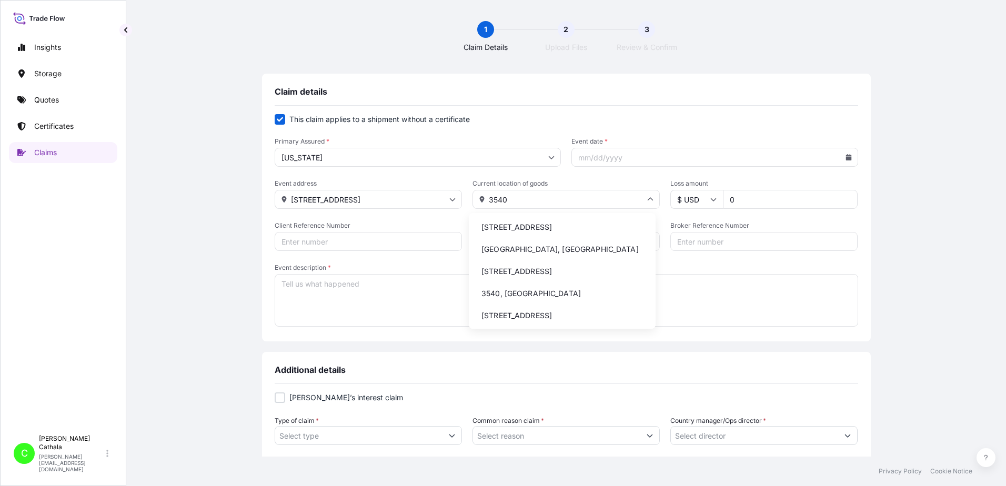
click at [496, 225] on li "[STREET_ADDRESS]" at bounding box center [562, 227] width 178 height 20
type input "[STREET_ADDRESS]"
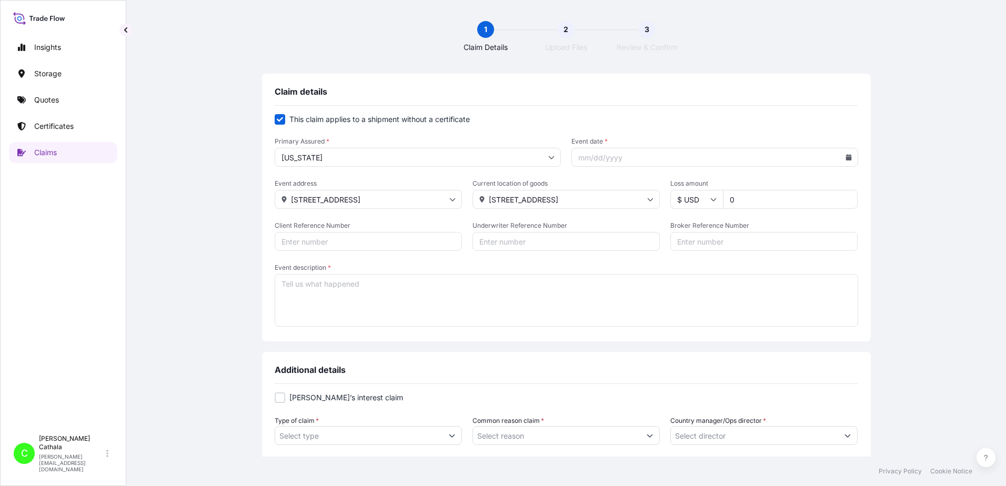
click at [749, 198] on input "0" at bounding box center [790, 199] width 135 height 19
drag, startPoint x: 749, startPoint y: 198, endPoint x: 632, endPoint y: 187, distance: 116.8
click at [632, 187] on div "Event address [STREET_ADDRESS] Current location of goods [STREET_ADDRESS] amoun…" at bounding box center [566, 193] width 583 height 29
type input "4792.83"
click at [330, 240] on input "Client Reference Number" at bounding box center [368, 241] width 187 height 19
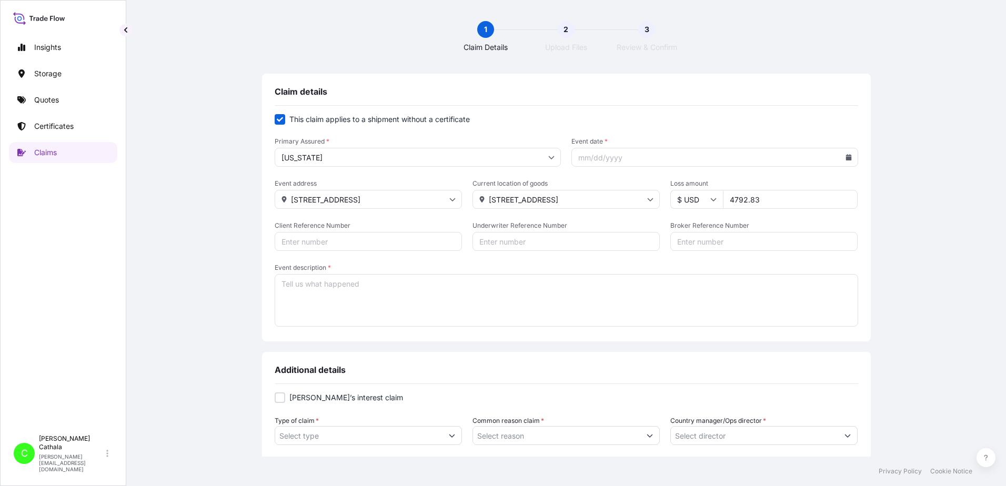
click at [318, 244] on input "Client Reference Number" at bounding box center [368, 241] width 187 height 19
paste input "HAR000000391"
type input "HAR000000391"
click at [721, 240] on input "Broker Reference Number" at bounding box center [763, 241] width 187 height 19
click at [740, 244] on input "Broker Reference Number" at bounding box center [763, 241] width 187 height 19
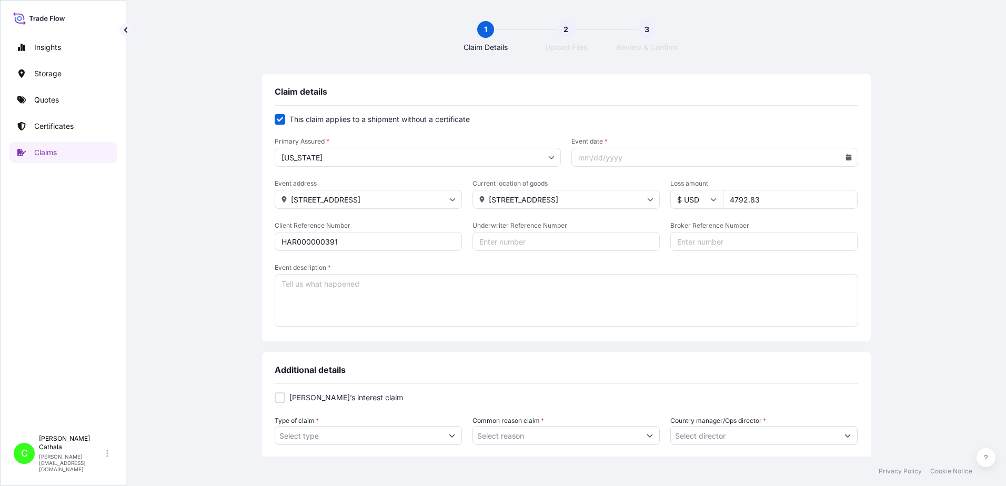
paste input "TRHU7644051"
type input "TRHU7644051"
click at [370, 282] on textarea "Event description *" at bounding box center [566, 300] width 583 height 53
click at [349, 284] on textarea "missing freight:" at bounding box center [566, 300] width 583 height 53
paste textarea "HOME WIRELESS SPEAKER"
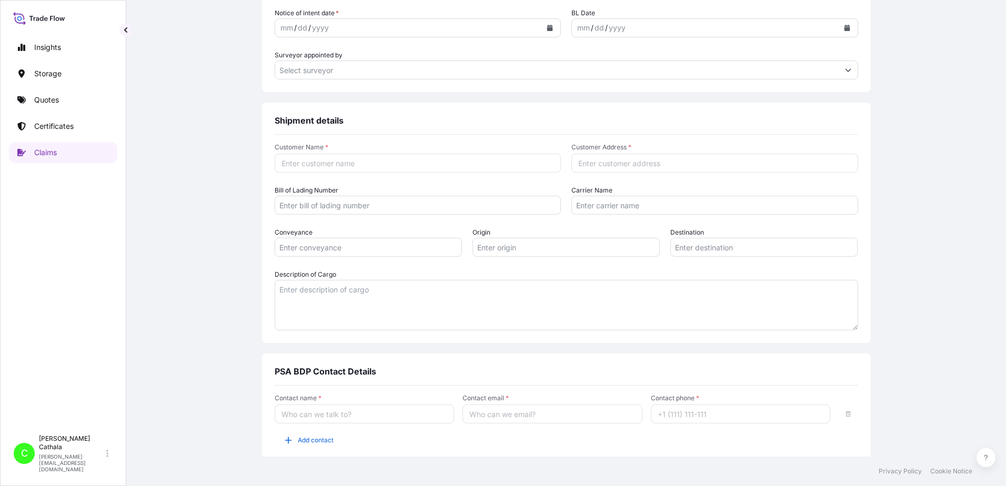
scroll to position [532, 0]
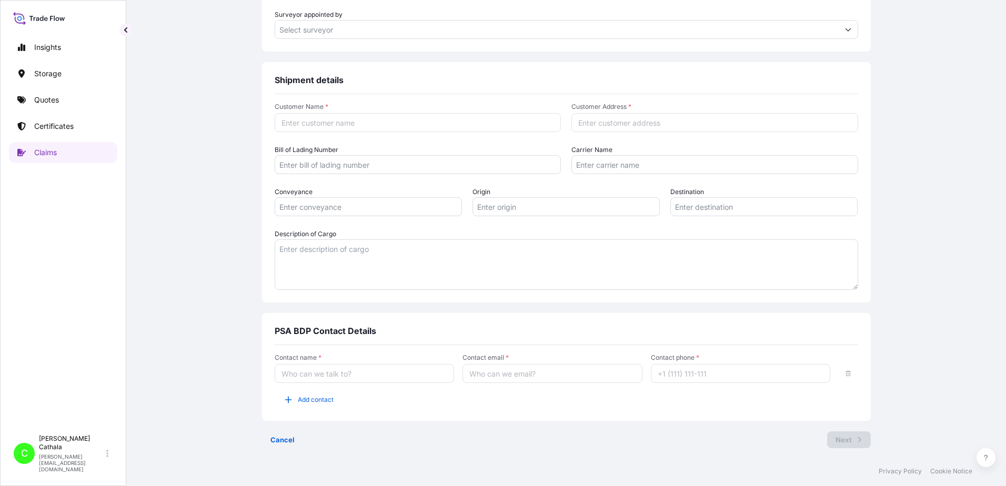
type textarea "missing freight: HOME WIRELESS SPEAKER"
click at [305, 254] on textarea "Description of Cargo" at bounding box center [566, 264] width 583 height 50
paste textarea "HOME WIRELESS SPEAKER"
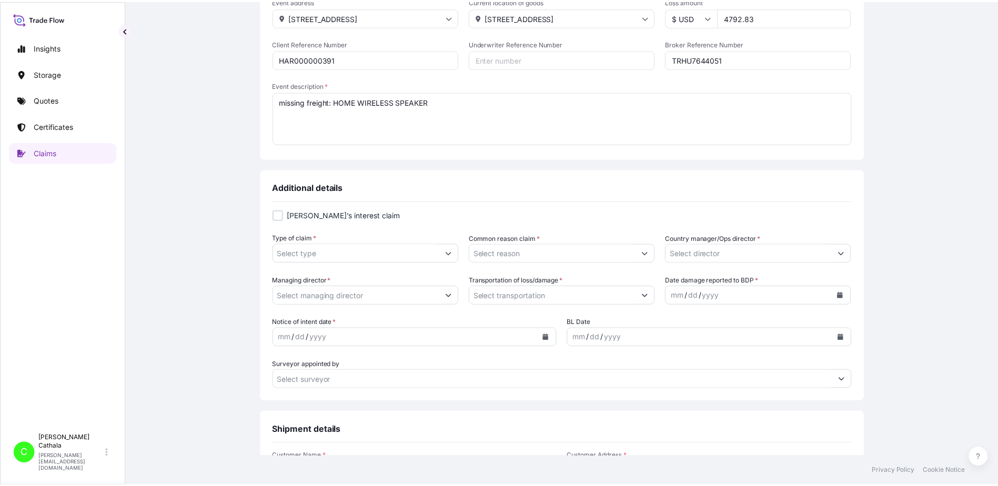
scroll to position [164, 0]
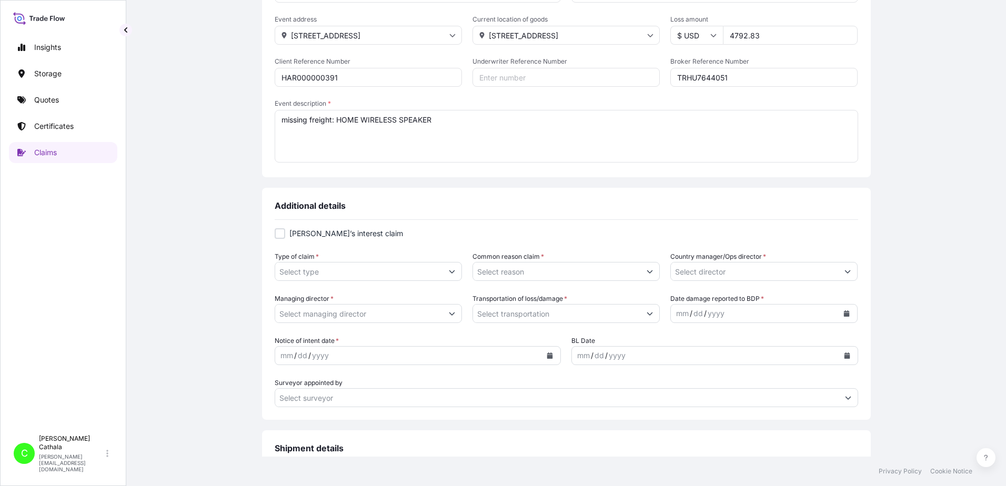
type textarea "HOME WIRELESS SPEAKER"
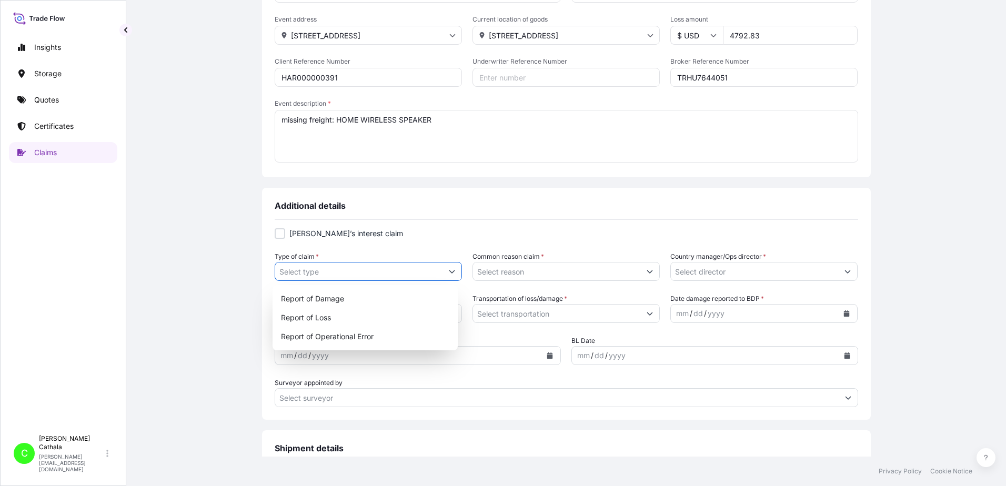
click at [449, 273] on icon "Show suggestions" at bounding box center [452, 271] width 6 height 3
click at [314, 317] on div "Report of Loss" at bounding box center [365, 317] width 177 height 19
type input "Report of Loss"
click at [645, 271] on button "Show suggestions" at bounding box center [649, 271] width 19 height 19
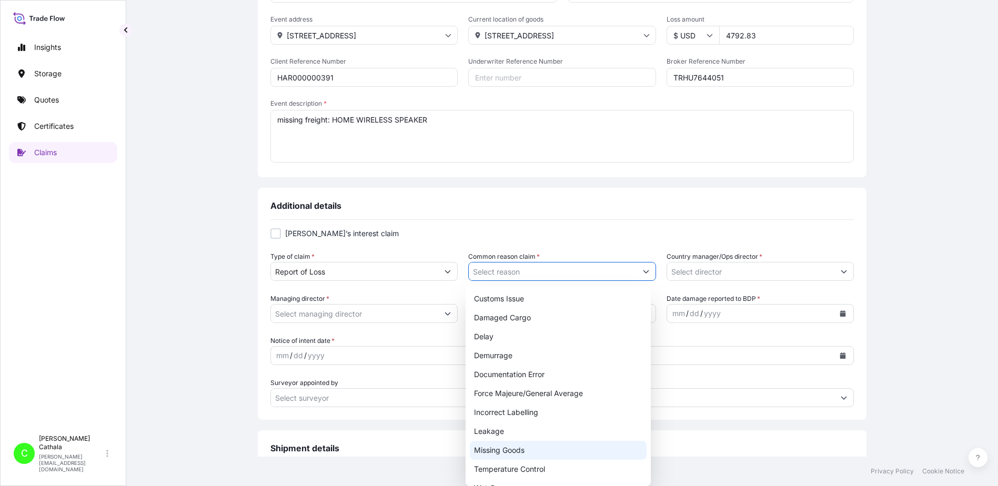
click at [481, 453] on div "Missing Goods" at bounding box center [558, 450] width 177 height 19
type input "Missing Goods"
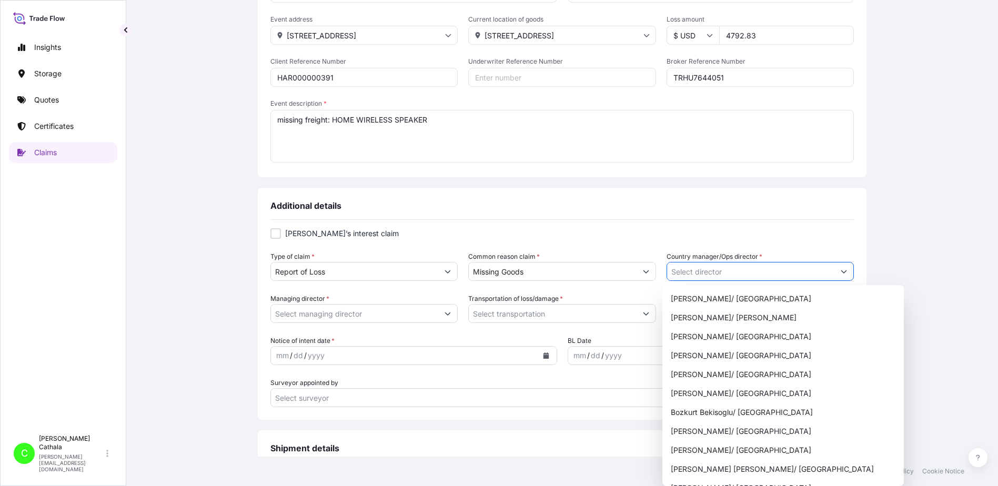
click at [842, 270] on button "Show suggestions" at bounding box center [843, 271] width 19 height 19
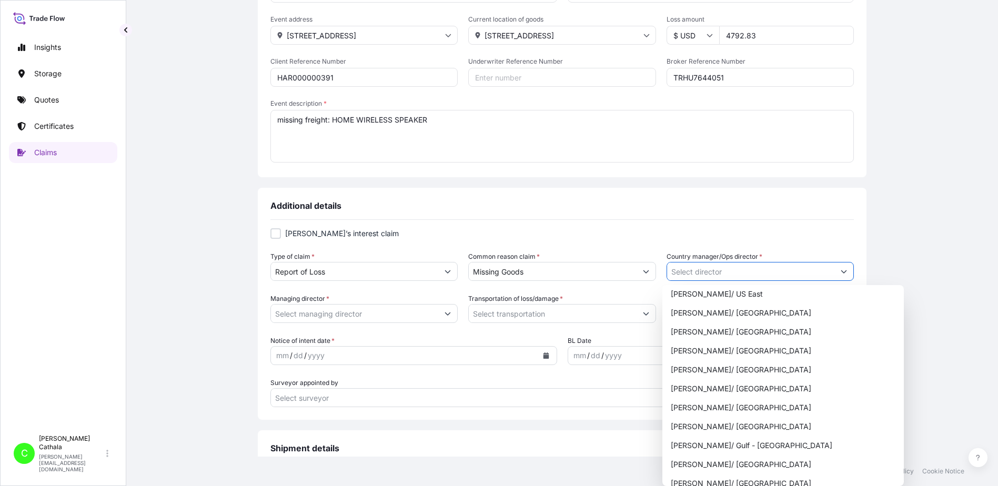
scroll to position [473, 0]
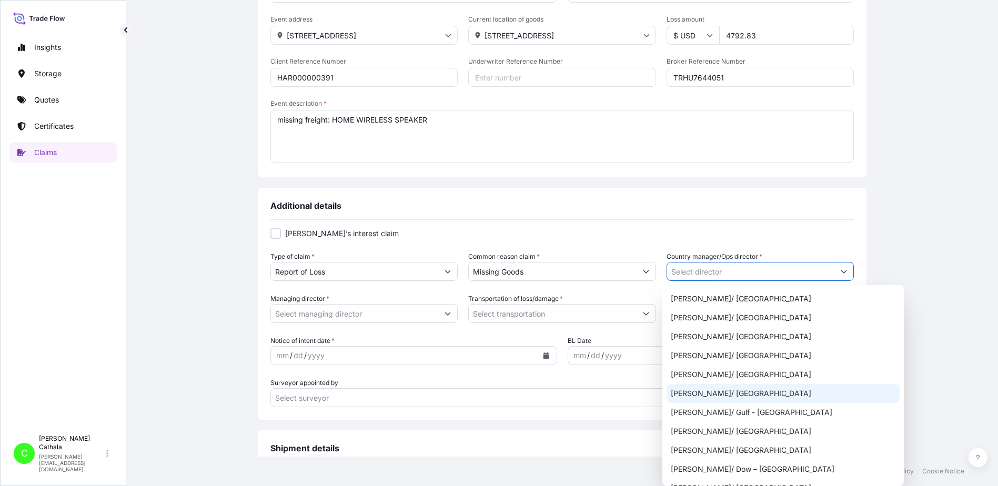
click at [727, 395] on div "[PERSON_NAME]/ [GEOGRAPHIC_DATA]" at bounding box center [782, 393] width 233 height 19
type input "[PERSON_NAME]/ [GEOGRAPHIC_DATA]"
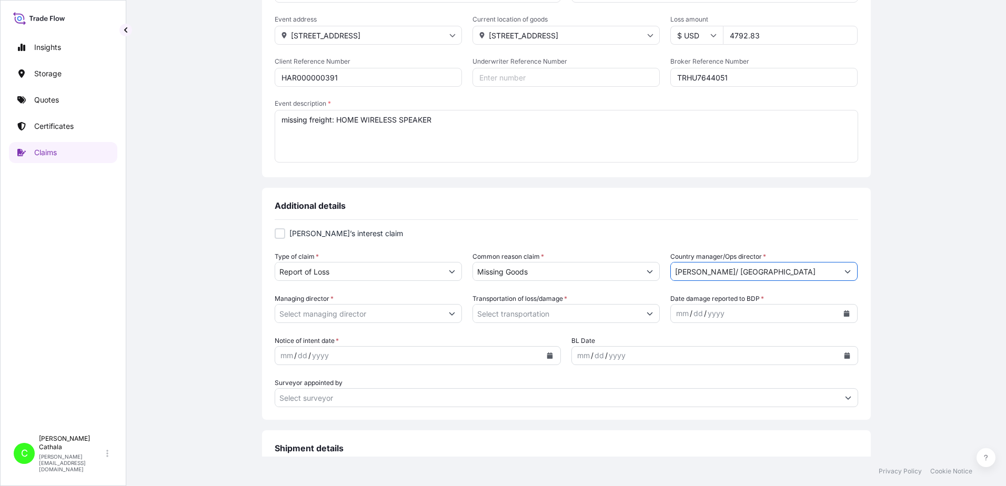
click at [301, 317] on input "Managing director *" at bounding box center [358, 313] width 167 height 19
click at [448, 316] on button "Show suggestions" at bounding box center [451, 313] width 19 height 19
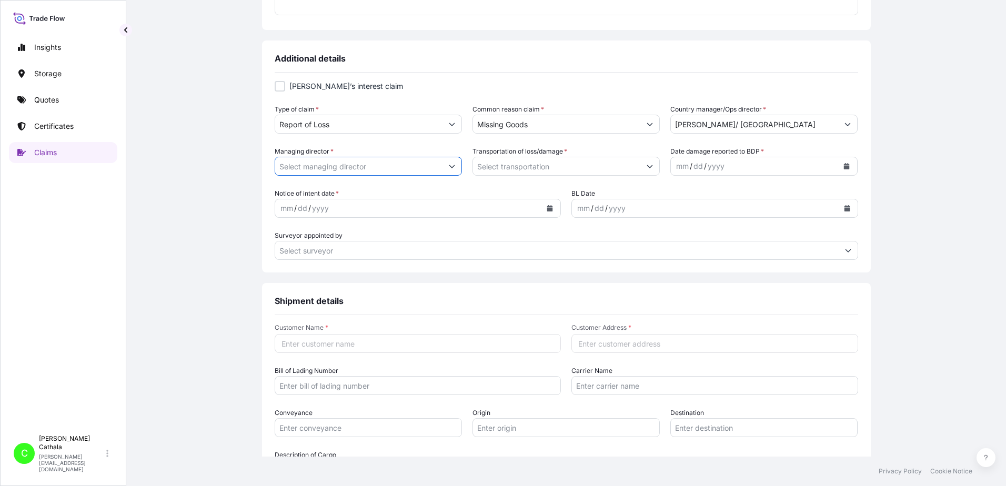
scroll to position [322, 0]
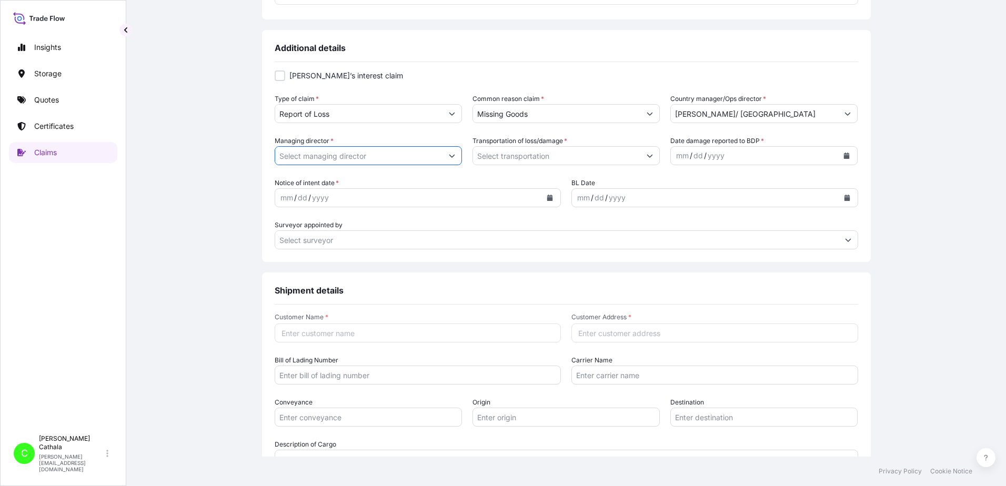
click at [450, 157] on icon "Show suggestions" at bounding box center [452, 156] width 6 height 6
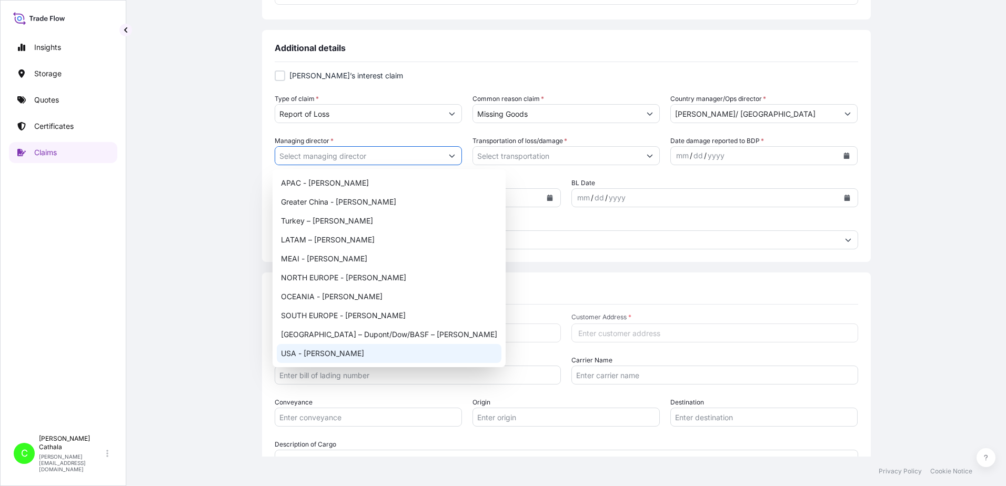
click at [327, 356] on div "USA - [PERSON_NAME]" at bounding box center [389, 353] width 225 height 19
type input "USA - [PERSON_NAME]"
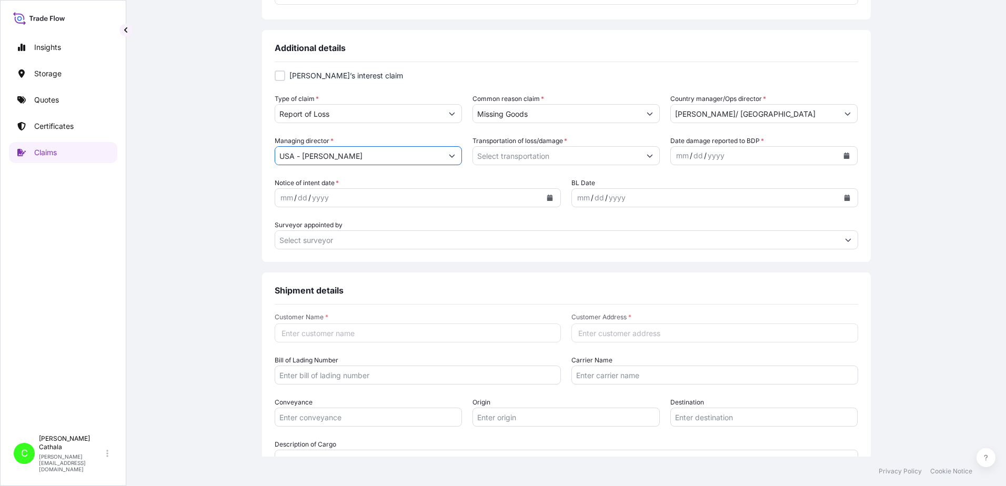
click at [647, 155] on icon "Show suggestions" at bounding box center [649, 156] width 6 height 6
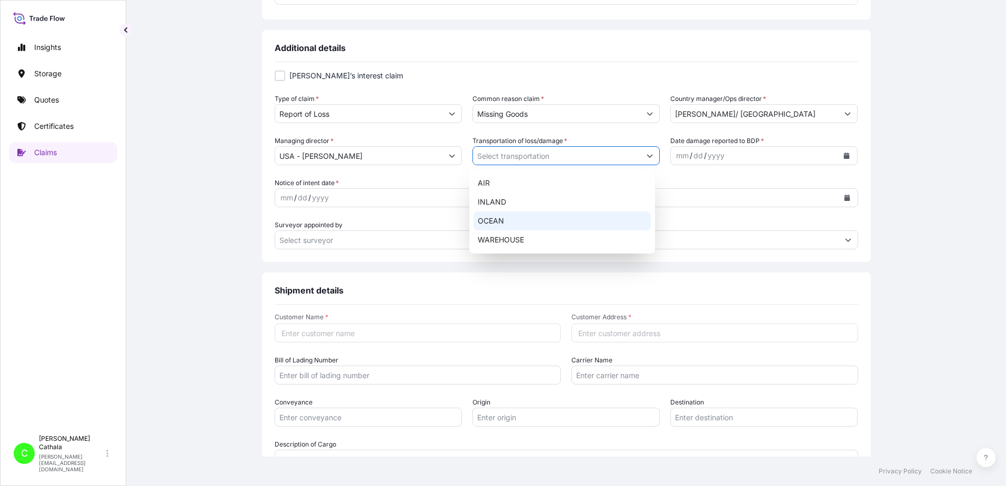
click at [491, 225] on div "OCEAN" at bounding box center [561, 220] width 177 height 19
type input "OCEAN"
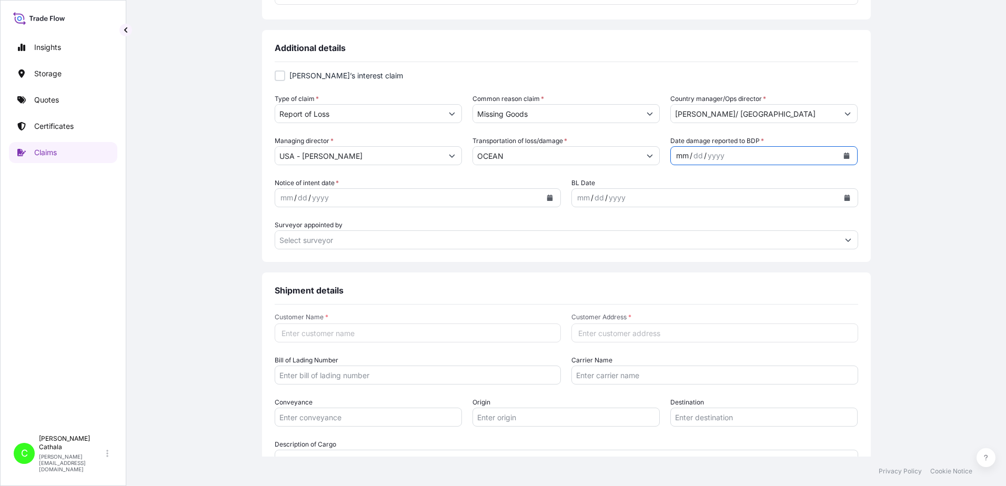
click at [675, 159] on div "mm" at bounding box center [682, 155] width 15 height 13
click at [844, 157] on icon "Calendar" at bounding box center [847, 156] width 6 height 6
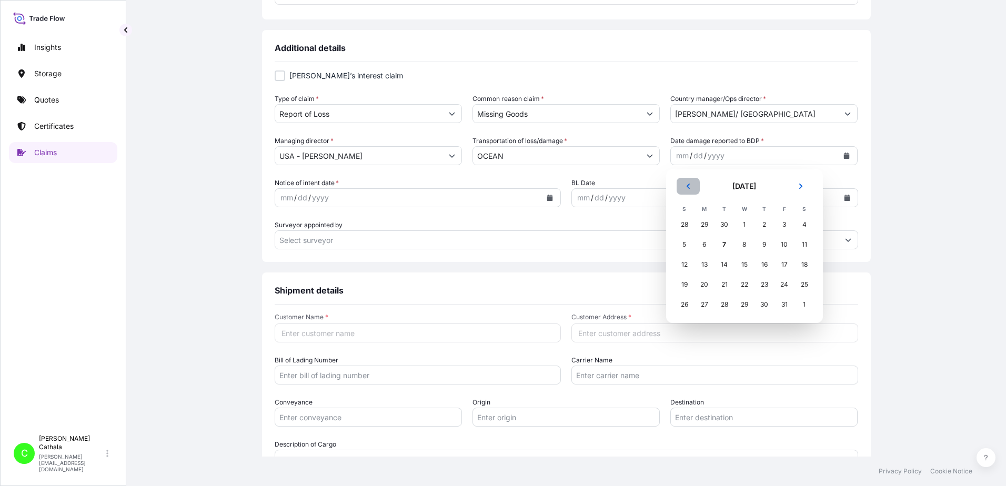
click at [688, 186] on icon "Previous" at bounding box center [688, 186] width 6 height 6
click at [726, 286] on div "23" at bounding box center [724, 284] width 19 height 19
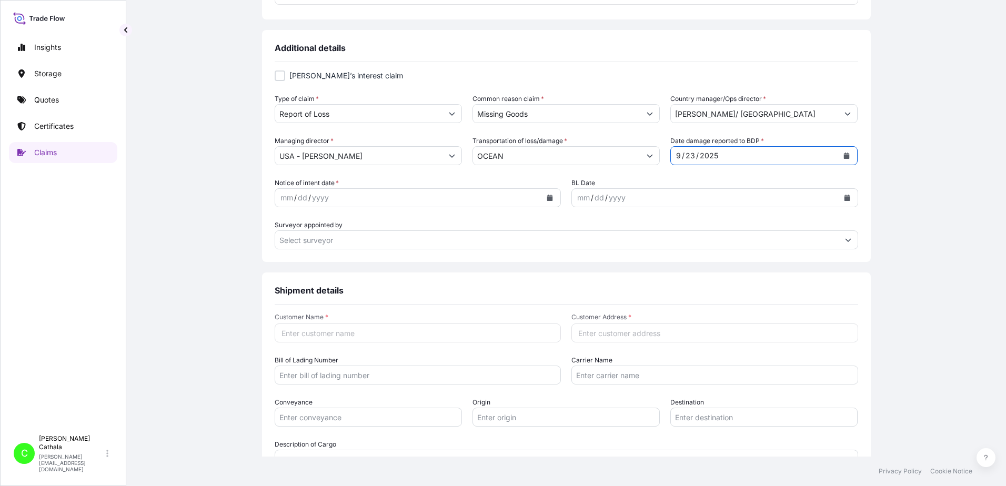
click at [548, 198] on icon "Calendar" at bounding box center [550, 198] width 6 height 6
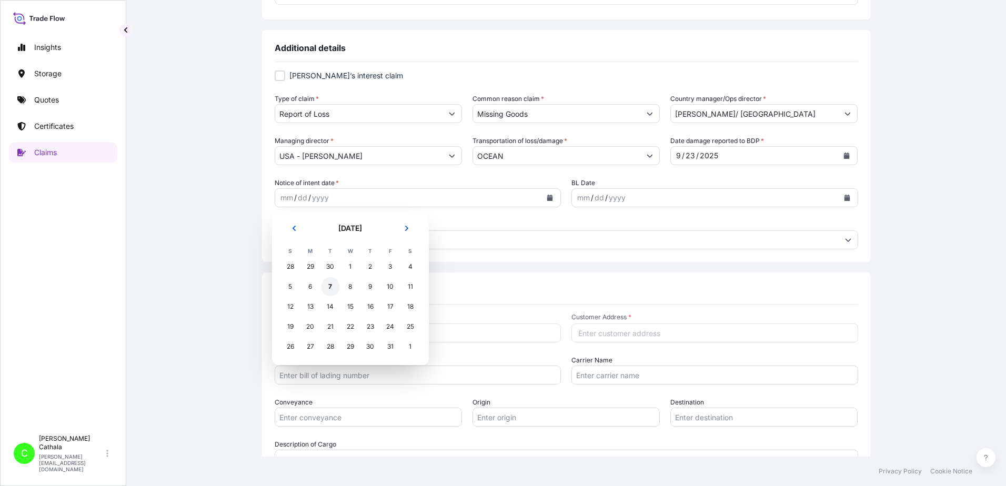
click at [329, 286] on div "7" at bounding box center [330, 286] width 19 height 19
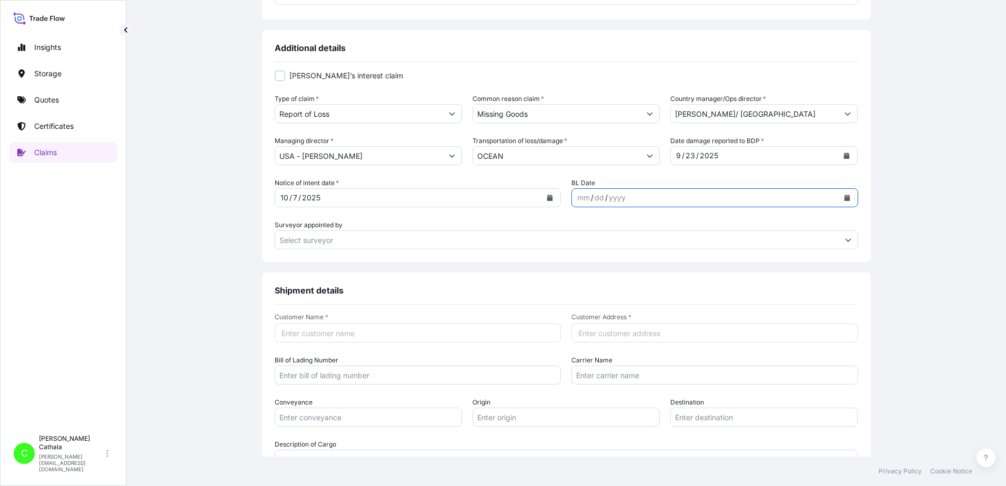
click at [844, 198] on icon "Calendar" at bounding box center [847, 198] width 6 height 6
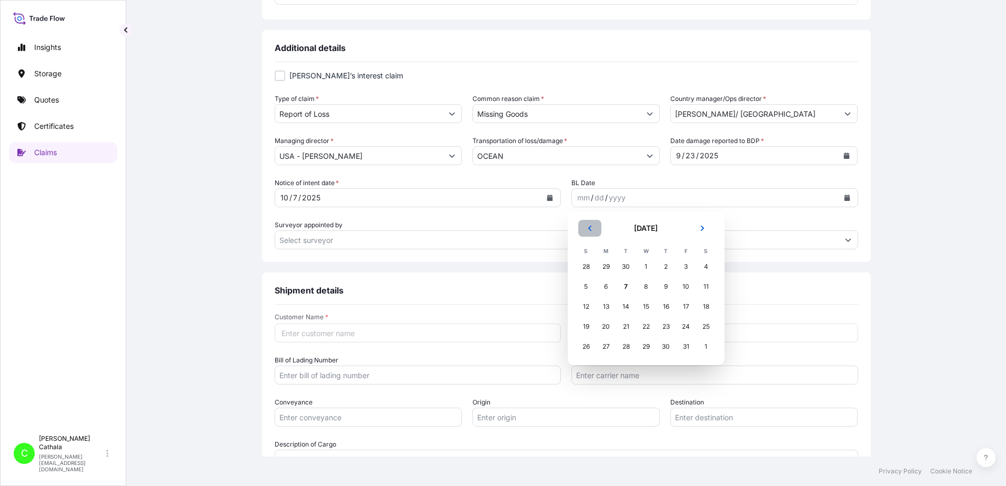
click at [590, 229] on icon "Previous" at bounding box center [589, 228] width 3 height 5
click at [589, 229] on icon "Previous" at bounding box center [589, 228] width 3 height 5
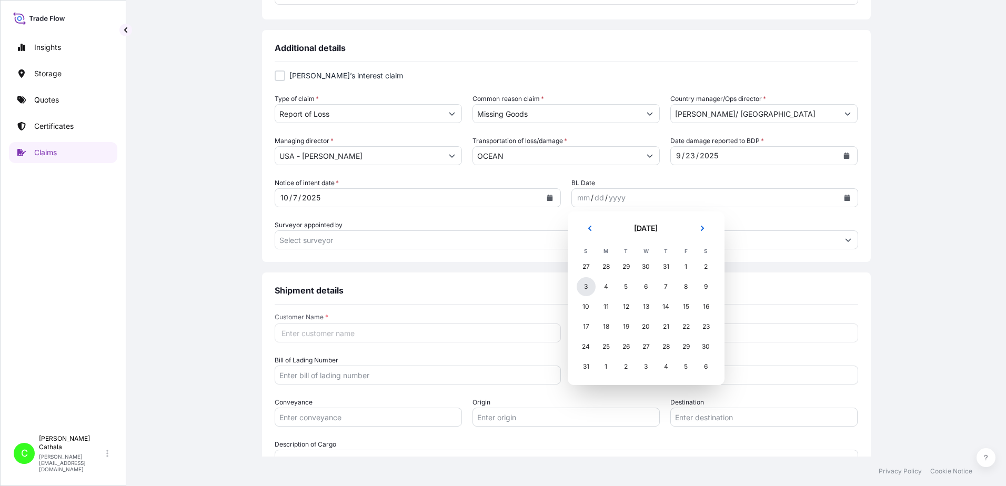
click at [584, 287] on div "3" at bounding box center [586, 286] width 19 height 19
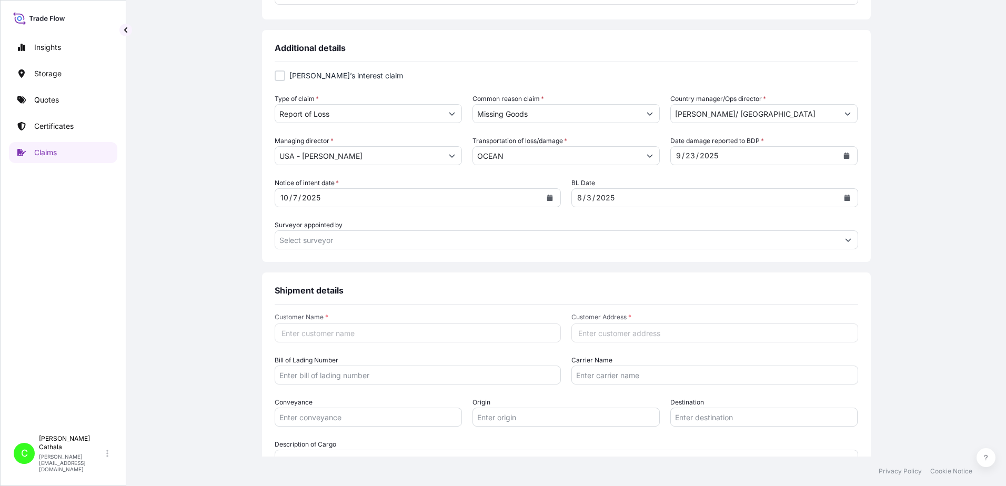
click at [335, 333] on input "Customer Name *" at bounding box center [418, 333] width 287 height 19
paste input "[PERSON_NAME] International"
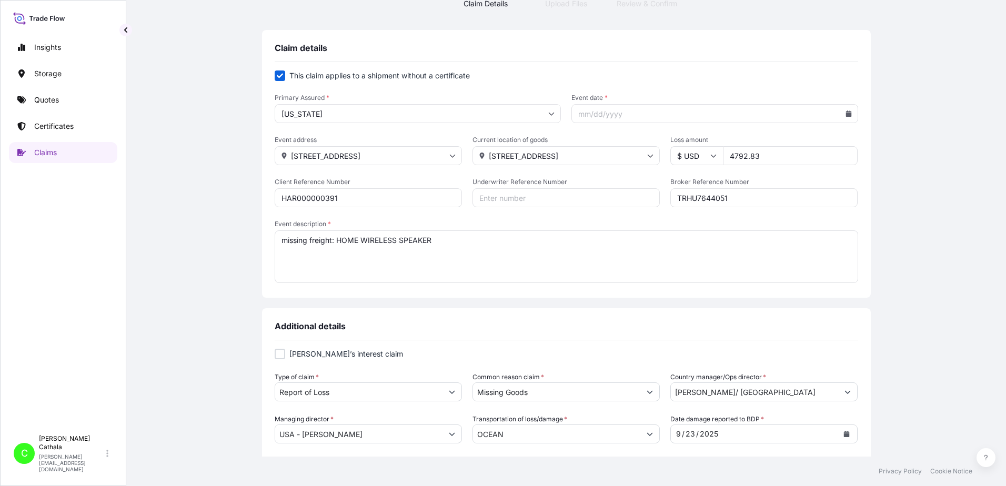
scroll to position [6, 0]
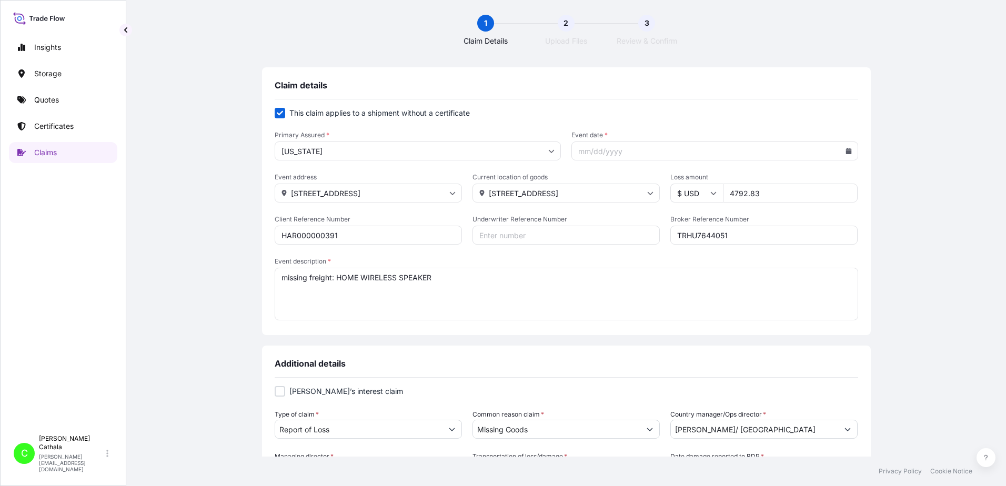
type input "[PERSON_NAME] International"
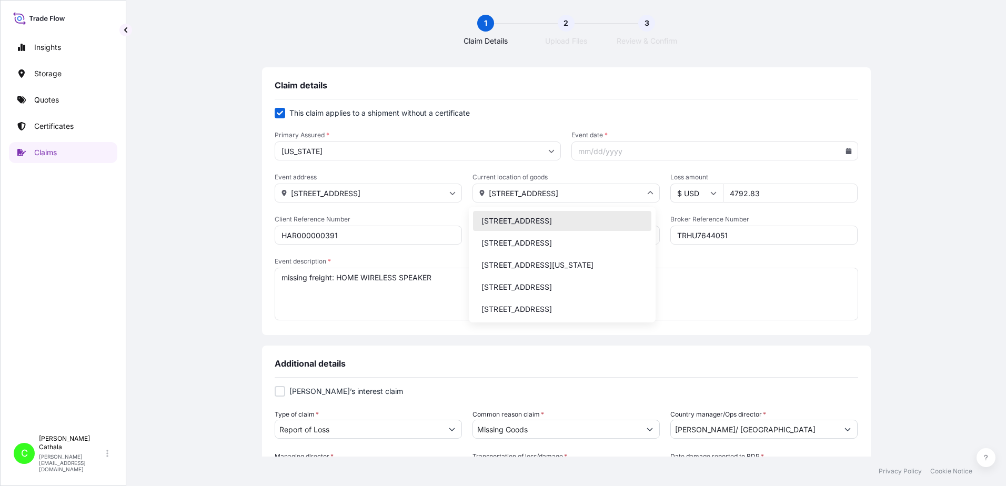
drag, startPoint x: 559, startPoint y: 191, endPoint x: 461, endPoint y: 200, distance: 98.2
click at [461, 200] on div "Event address [STREET_ADDRESS] Current location of goods [STREET_ADDRESS][GEOGR…" at bounding box center [566, 187] width 583 height 29
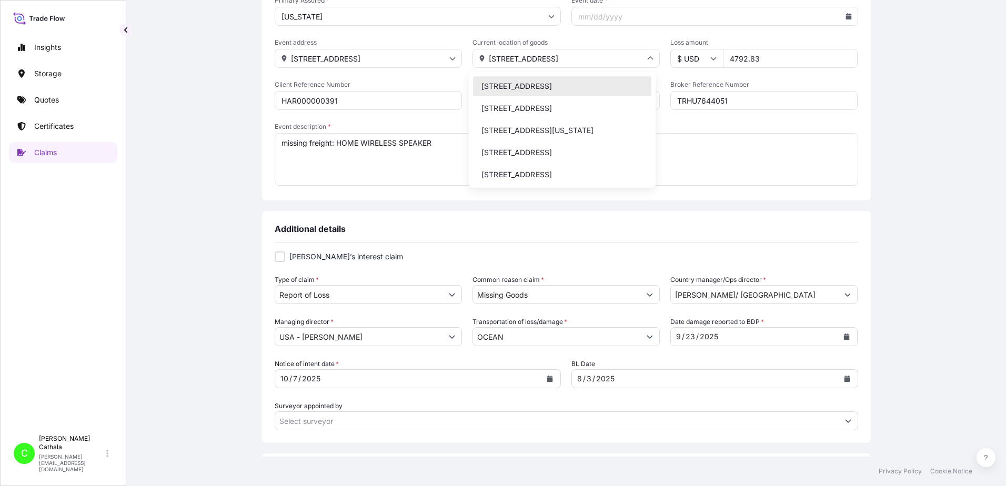
scroll to position [368, 0]
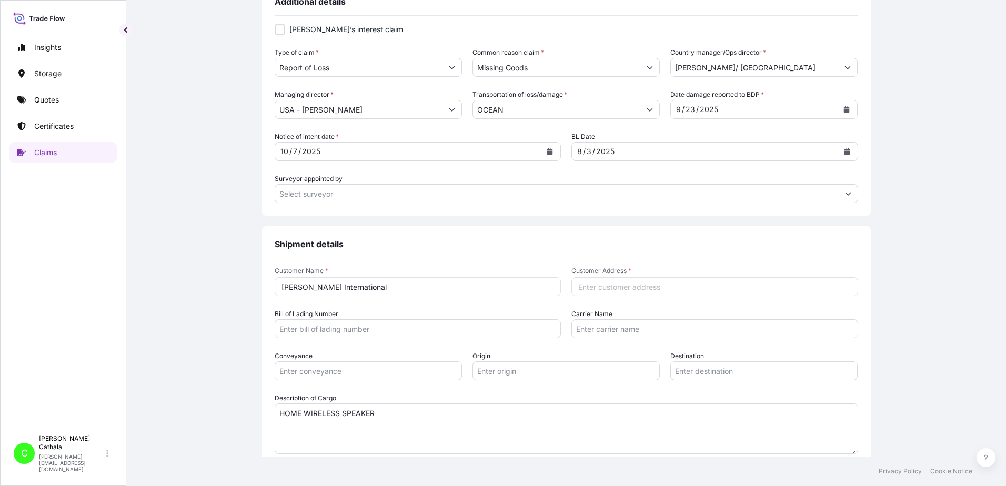
click at [611, 287] on input "Customer Address *" at bounding box center [714, 286] width 287 height 19
paste input "[STREET_ADDRESS]"
type input "[STREET_ADDRESS]"
click at [407, 327] on input "Bill of Lading Number" at bounding box center [418, 328] width 287 height 19
paste input "ONEYHKGFA0270901"
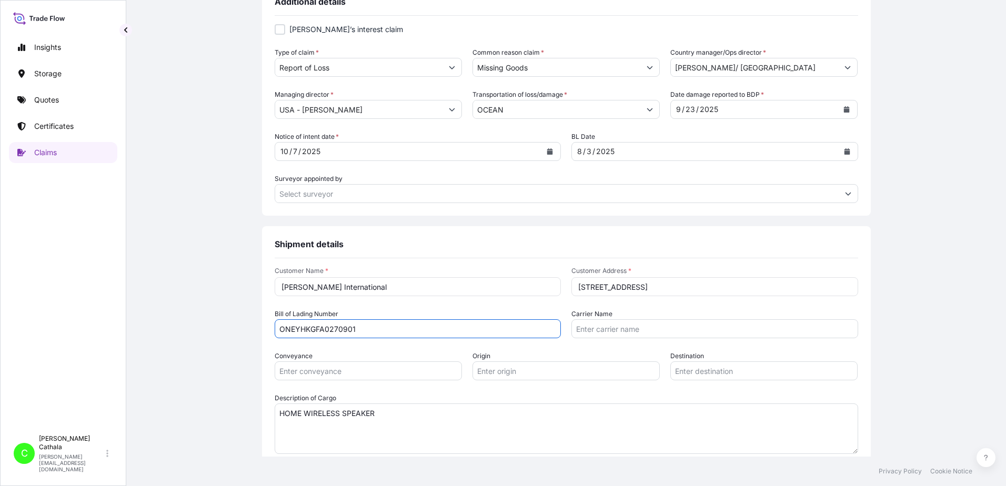
type input "ONEYHKGFA0270901"
click at [682, 328] on input "Carrier Name" at bounding box center [714, 328] width 287 height 19
paste input "Ocean Network Express Pte. Ltd."
type input "Ocean Network Express Pte. Ltd."
click at [373, 371] on input "Conveyance" at bounding box center [368, 370] width 187 height 19
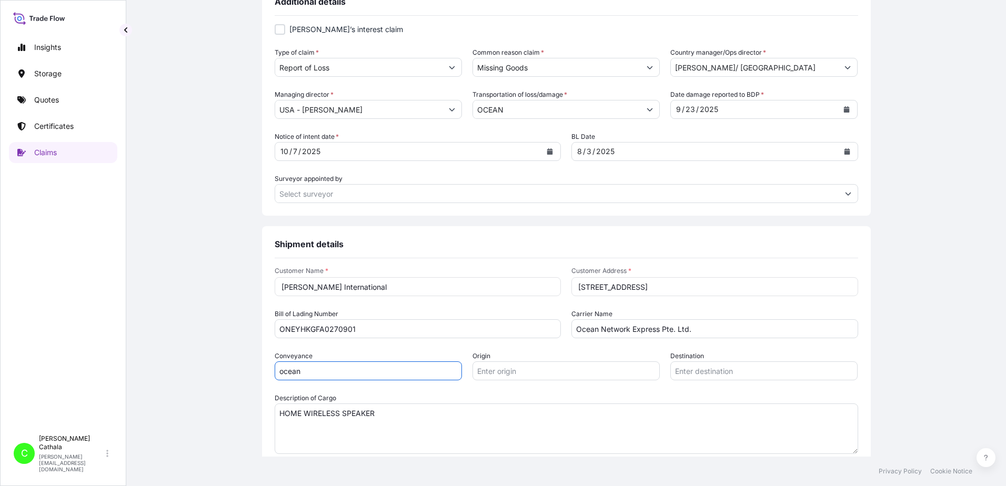
type input "ocean"
click at [520, 372] on input "Origin" at bounding box center [565, 370] width 187 height 19
paste input "YANTIAN, [GEOGRAPHIC_DATA]"
type input "YANTIAN, [GEOGRAPHIC_DATA]"
click at [735, 369] on input "Destination" at bounding box center [763, 370] width 187 height 19
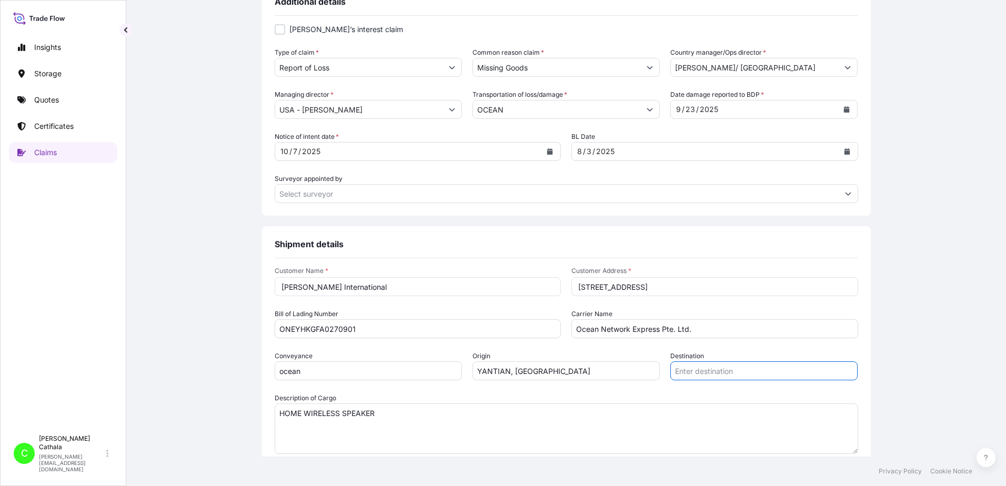
paste input "[GEOGRAPHIC_DATA], [GEOGRAPHIC_DATA]"
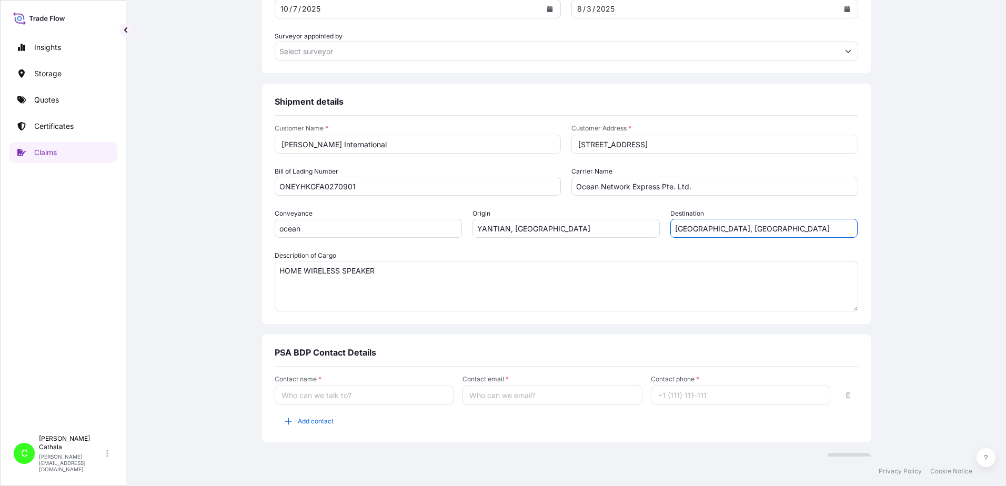
scroll to position [532, 0]
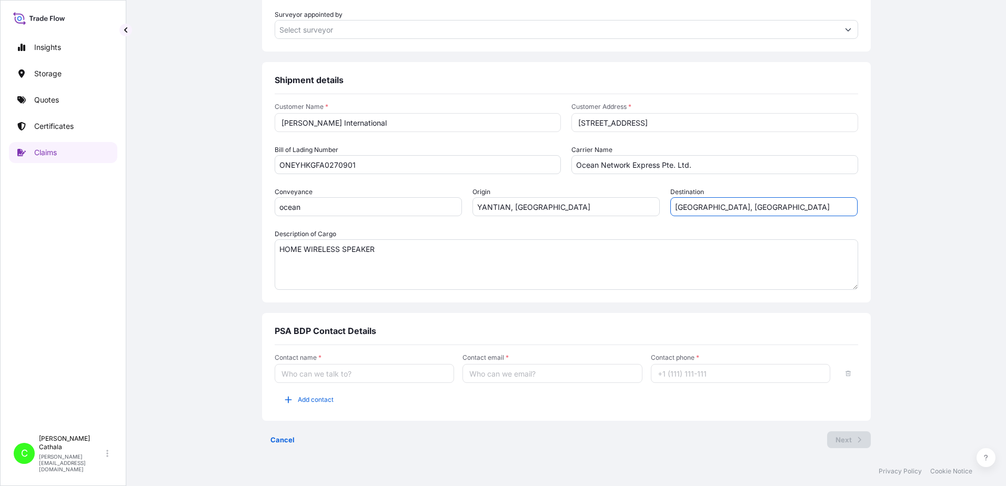
type input "[GEOGRAPHIC_DATA], [GEOGRAPHIC_DATA]"
click at [379, 375] on input "Contact name *" at bounding box center [365, 373] width 180 height 19
type input "[PERSON_NAME]"
type input "[PERSON_NAME][EMAIL_ADDRESS][PERSON_NAME][DOMAIN_NAME]"
click at [353, 377] on input "[PERSON_NAME]" at bounding box center [365, 373] width 180 height 19
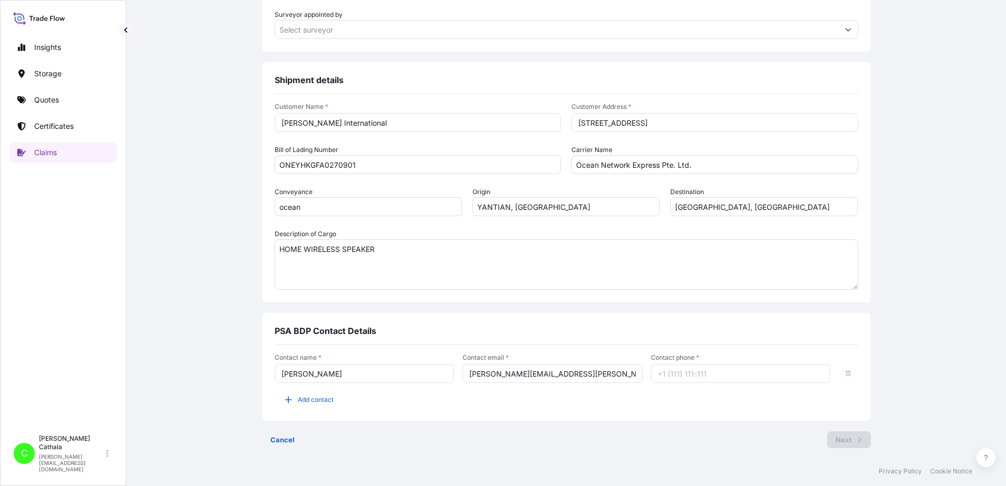
drag, startPoint x: 340, startPoint y: 372, endPoint x: 181, endPoint y: 343, distance: 162.1
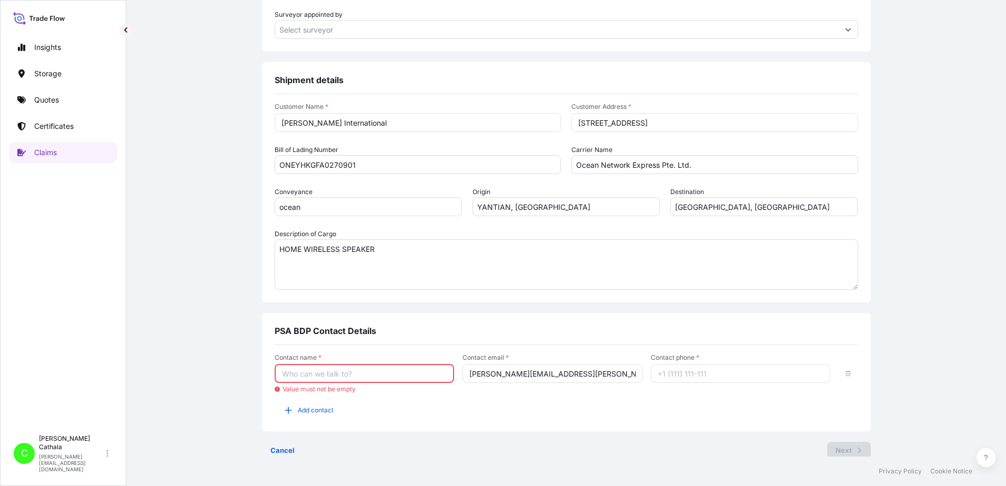
click at [315, 371] on input "Contact name *" at bounding box center [365, 373] width 180 height 19
type input "[PERSON_NAME]"
type input "13175544817"
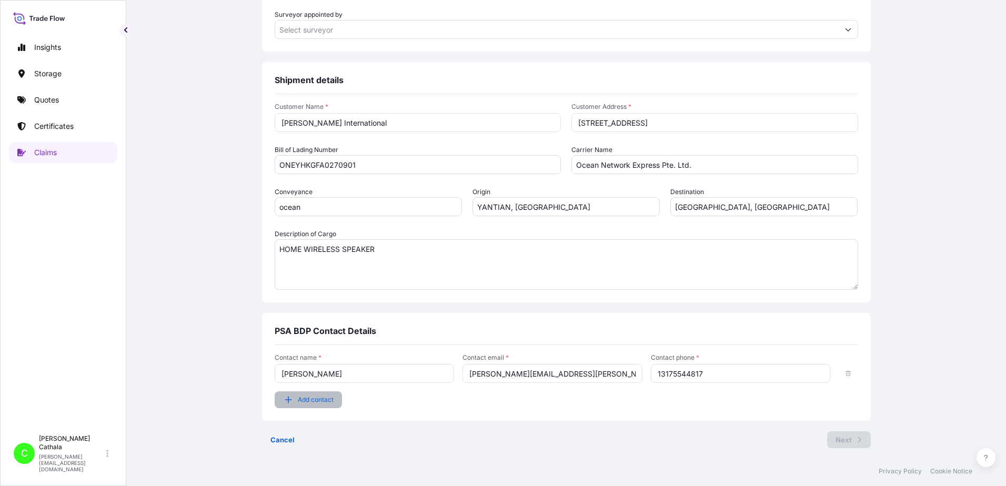
click at [302, 402] on span "Add contact" at bounding box center [316, 400] width 36 height 11
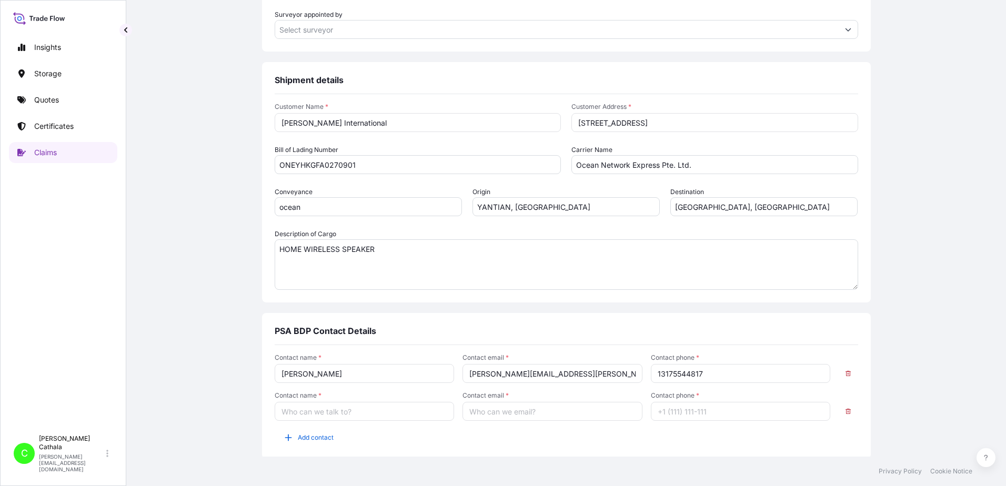
click at [300, 413] on input "Contact name *" at bounding box center [365, 411] width 180 height 19
type input "[PERSON_NAME]"
type input "[PERSON_NAME][EMAIL_ADDRESS][DOMAIN_NAME]"
type input "13175544819"
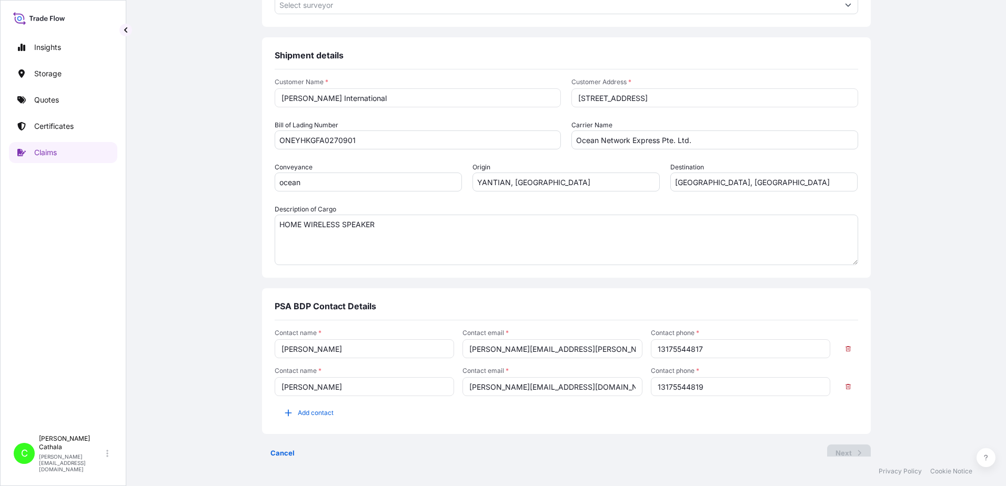
scroll to position [570, 0]
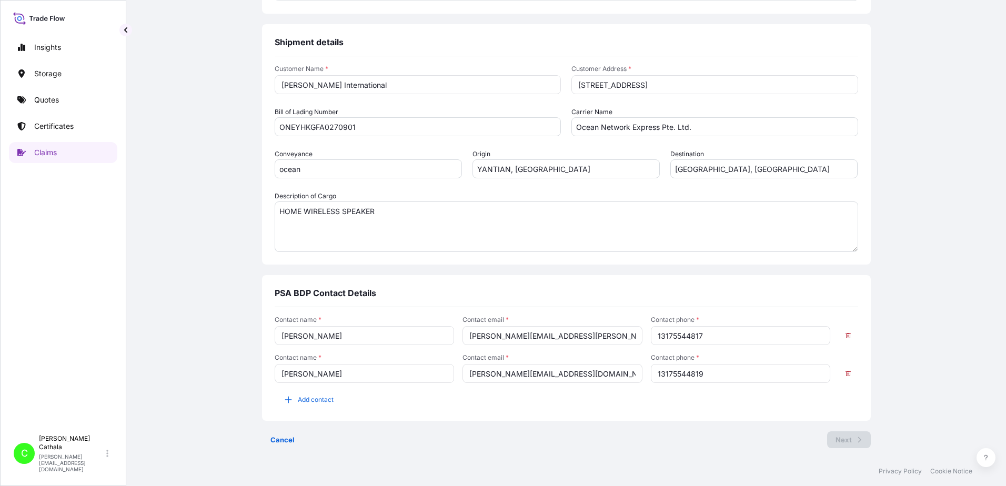
click at [500, 402] on div "Contact name * [PERSON_NAME] Contact email * [PERSON_NAME][EMAIL_ADDRESS][PERSO…" at bounding box center [566, 362] width 583 height 93
drag, startPoint x: 720, startPoint y: 333, endPoint x: 616, endPoint y: 335, distance: 103.6
click at [616, 335] on div "Contact name * [PERSON_NAME] Contact email * [PERSON_NAME][EMAIL_ADDRESS][PERSO…" at bounding box center [566, 349] width 583 height 67
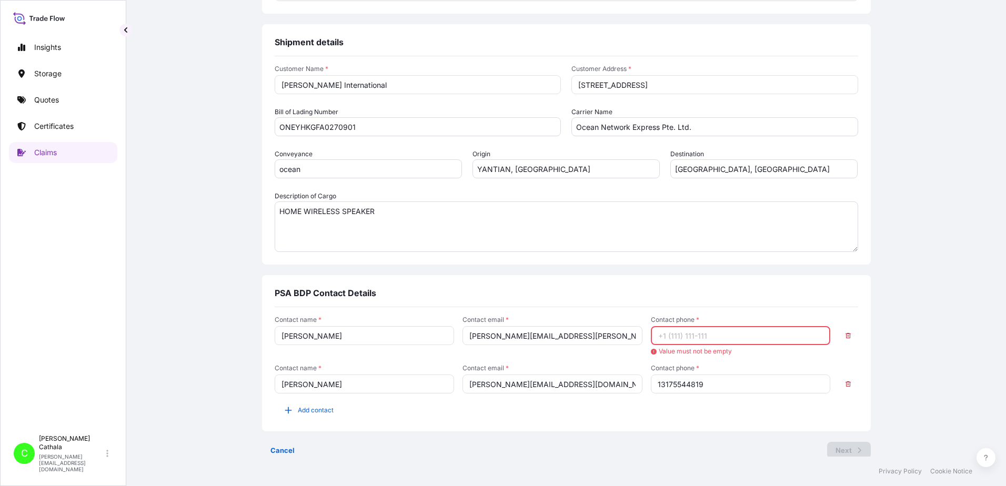
drag, startPoint x: 584, startPoint y: 340, endPoint x: 371, endPoint y: 327, distance: 213.4
click at [371, 327] on div "Contact name * [PERSON_NAME] Contact email * [PERSON_NAME][EMAIL_ADDRESS][PERSO…" at bounding box center [566, 355] width 583 height 78
drag, startPoint x: 335, startPoint y: 339, endPoint x: 189, endPoint y: 317, distance: 146.8
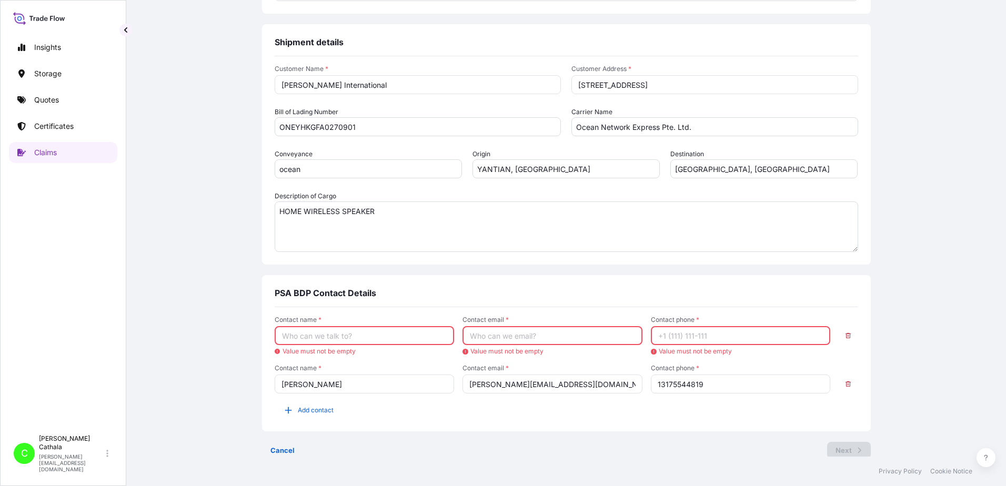
click at [287, 331] on input "Contact name *" at bounding box center [365, 335] width 180 height 19
type input "[PERSON_NAME]"
type input "[PERSON_NAME][EMAIL_ADDRESS][PERSON_NAME][DOMAIN_NAME]"
type input "13175544817"
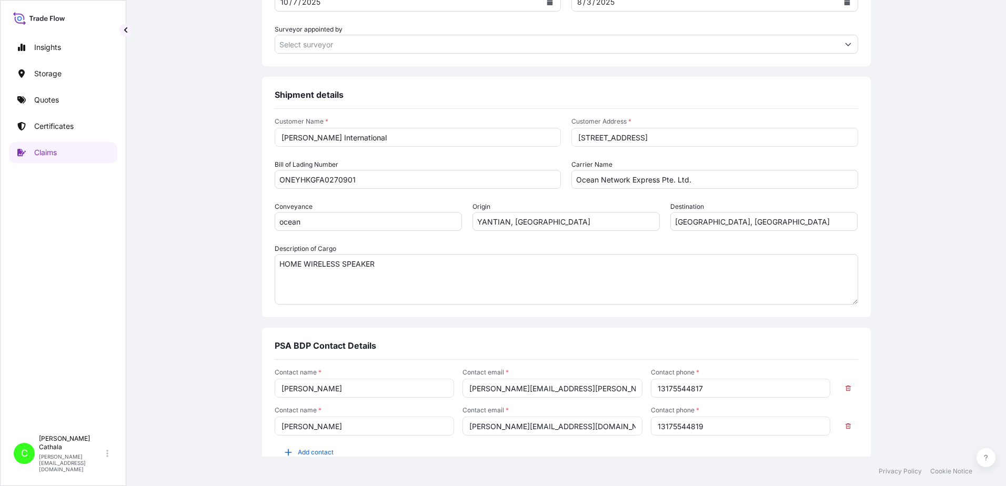
scroll to position [465, 0]
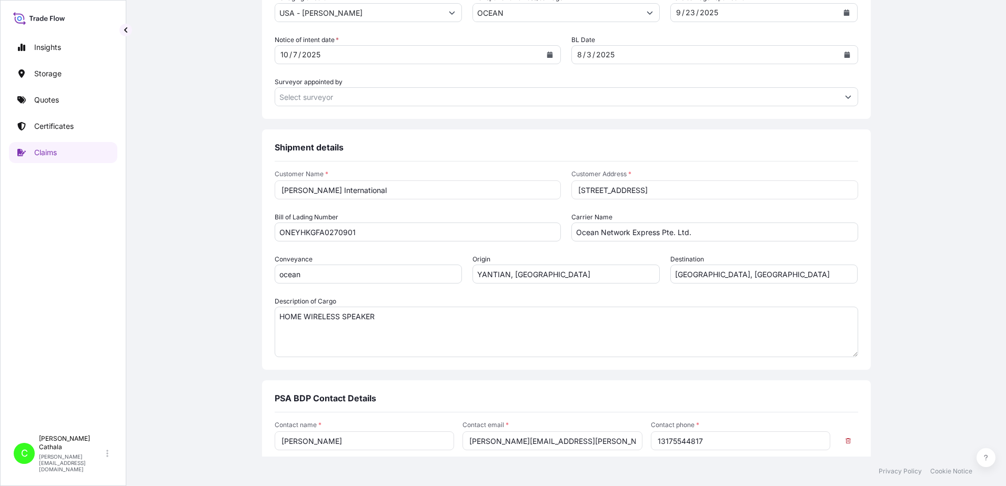
click at [694, 193] on input "[STREET_ADDRESS]" at bounding box center [714, 189] width 287 height 19
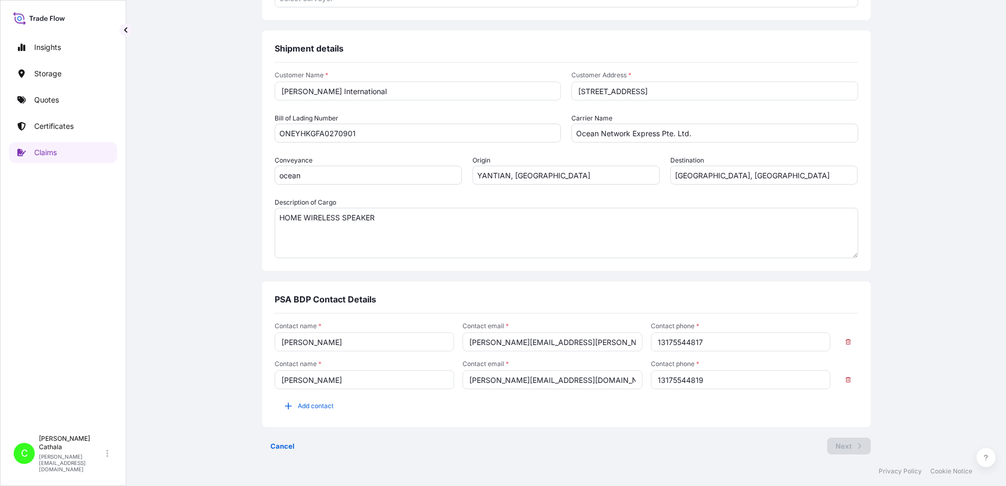
scroll to position [570, 0]
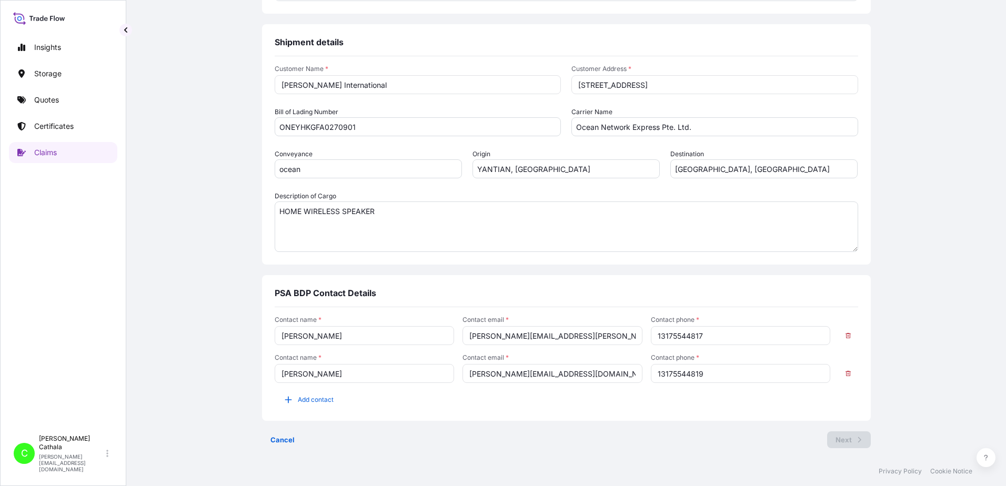
click at [408, 212] on textarea "HOME WIRELESS SPEAKER" at bounding box center [566, 226] width 583 height 50
click at [349, 169] on input "ocean" at bounding box center [368, 168] width 187 height 19
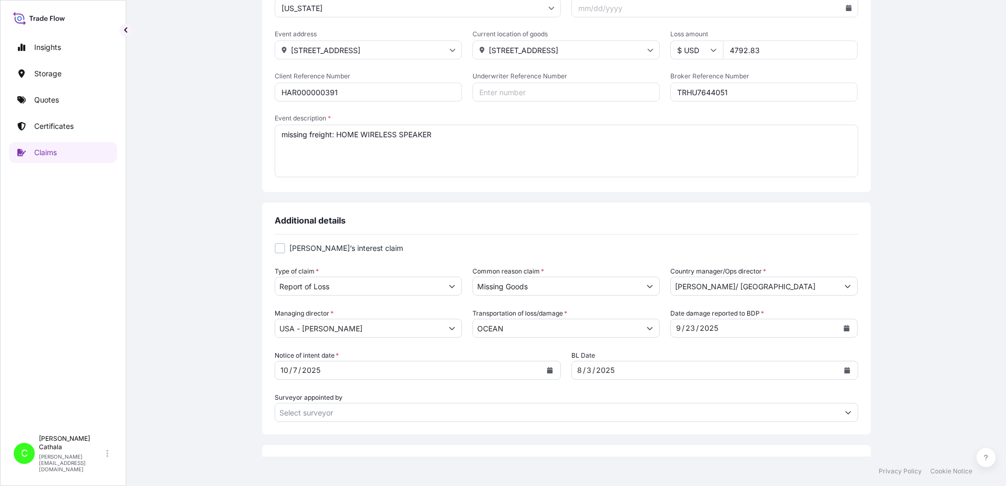
scroll to position [97, 0]
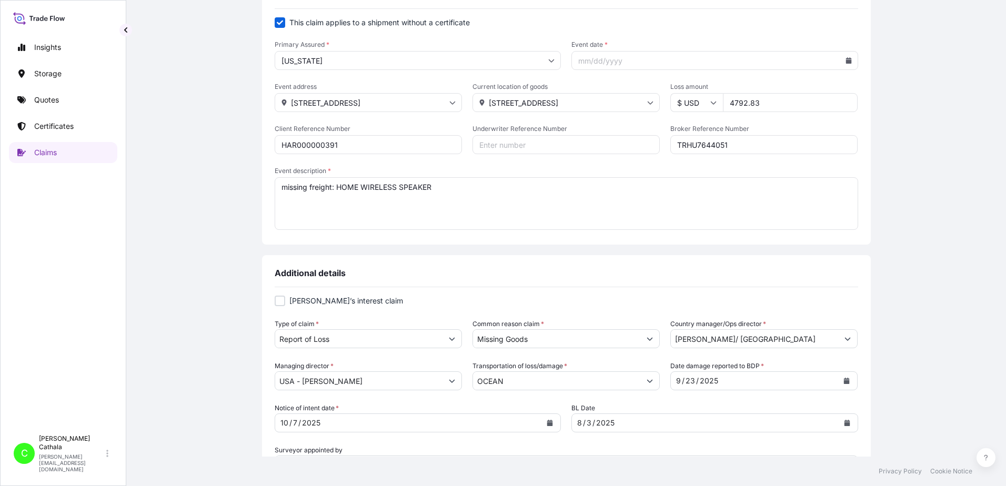
click at [677, 62] on input "Event date *" at bounding box center [714, 60] width 287 height 19
click at [846, 58] on icon at bounding box center [848, 60] width 6 height 6
click at [804, 90] on icon at bounding box center [802, 90] width 4 height 6
click at [711, 153] on button "9" at bounding box center [711, 154] width 17 height 17
type input "[DATE]"
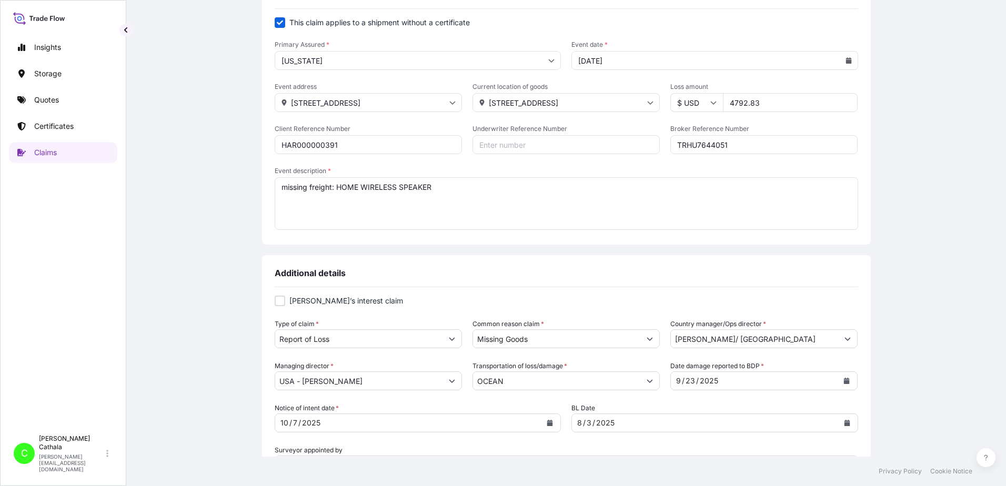
click at [915, 147] on div "Claim details This claim applies to a shipment without a certificate Primary As…" at bounding box center [565, 453] width 837 height 953
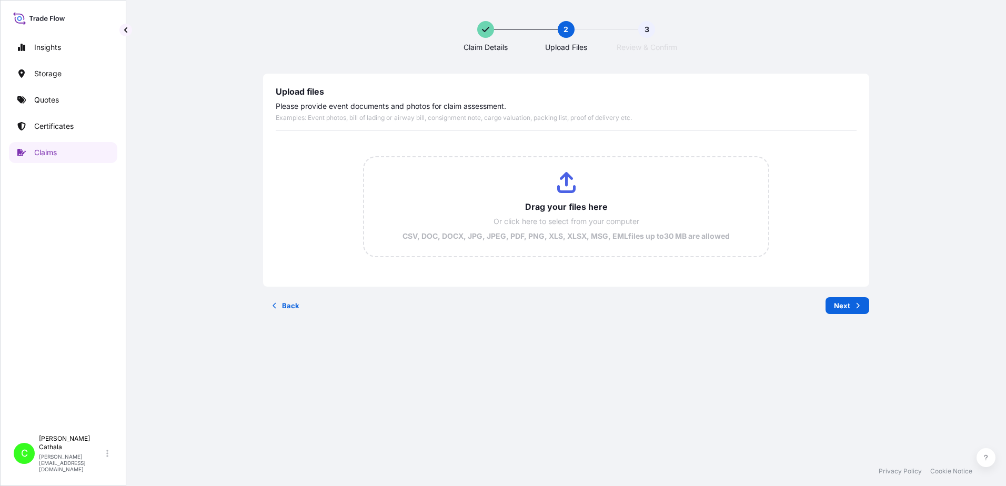
scroll to position [0, 0]
type input "C:\fakepath\ClaimId HAR000000391 ReportCombined 3737ecc3-8098-4849-a25f-5a9b543…"
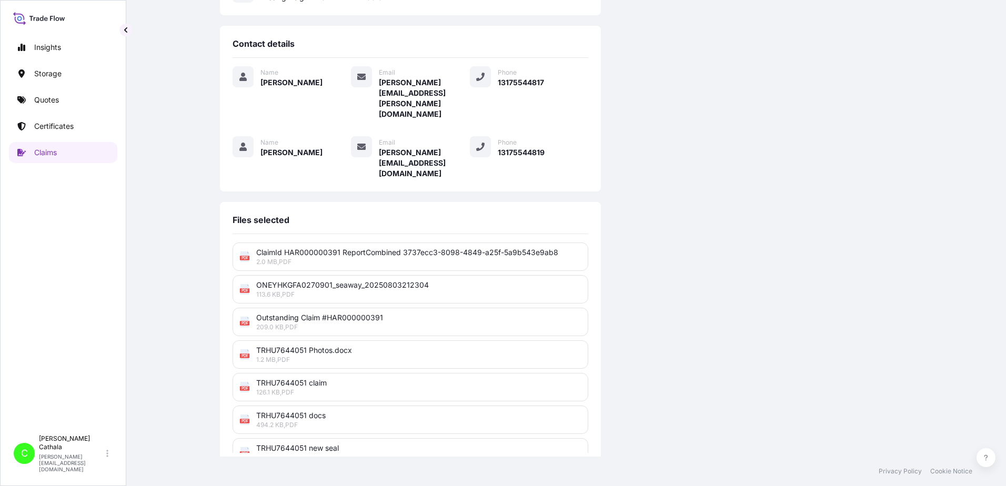
scroll to position [259, 0]
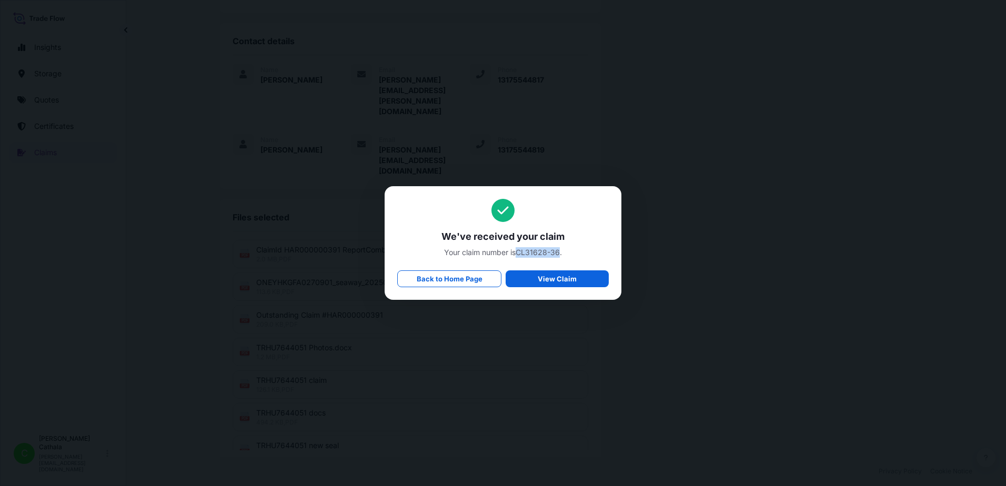
drag, startPoint x: 519, startPoint y: 250, endPoint x: 559, endPoint y: 251, distance: 40.5
click at [559, 251] on span "Your claim number is CL31628-36 ." at bounding box center [502, 252] width 211 height 11
drag, startPoint x: 559, startPoint y: 251, endPoint x: 545, endPoint y: 251, distance: 14.2
copy span "CL31628-36"
click at [444, 237] on span "We've received your claim" at bounding box center [502, 236] width 211 height 13
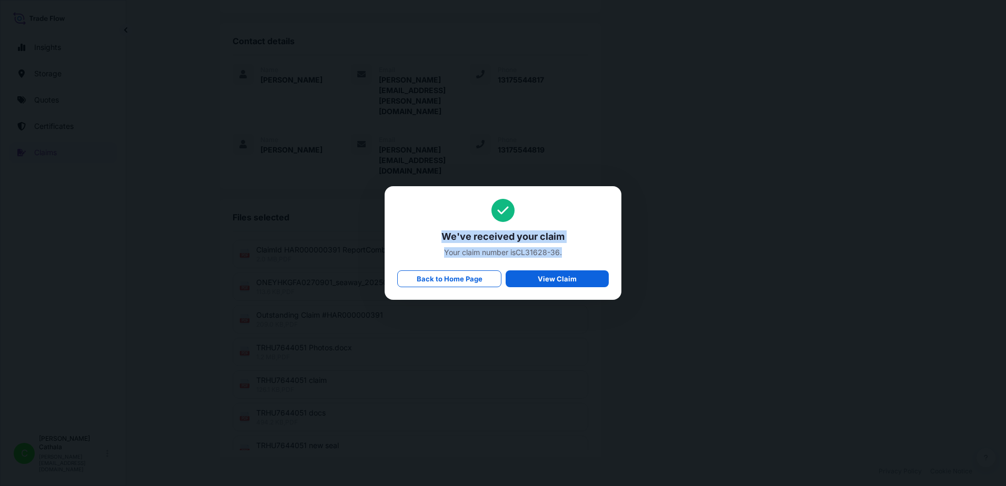
drag, startPoint x: 443, startPoint y: 235, endPoint x: 570, endPoint y: 251, distance: 128.3
click at [570, 251] on div "We've received your claim Your claim number is CL31628-36 . Back to Home Page V…" at bounding box center [502, 243] width 211 height 88
copy div "We've received your claim Your claim number is CL31628-36 ."
